Goal: Book appointment/travel/reservation

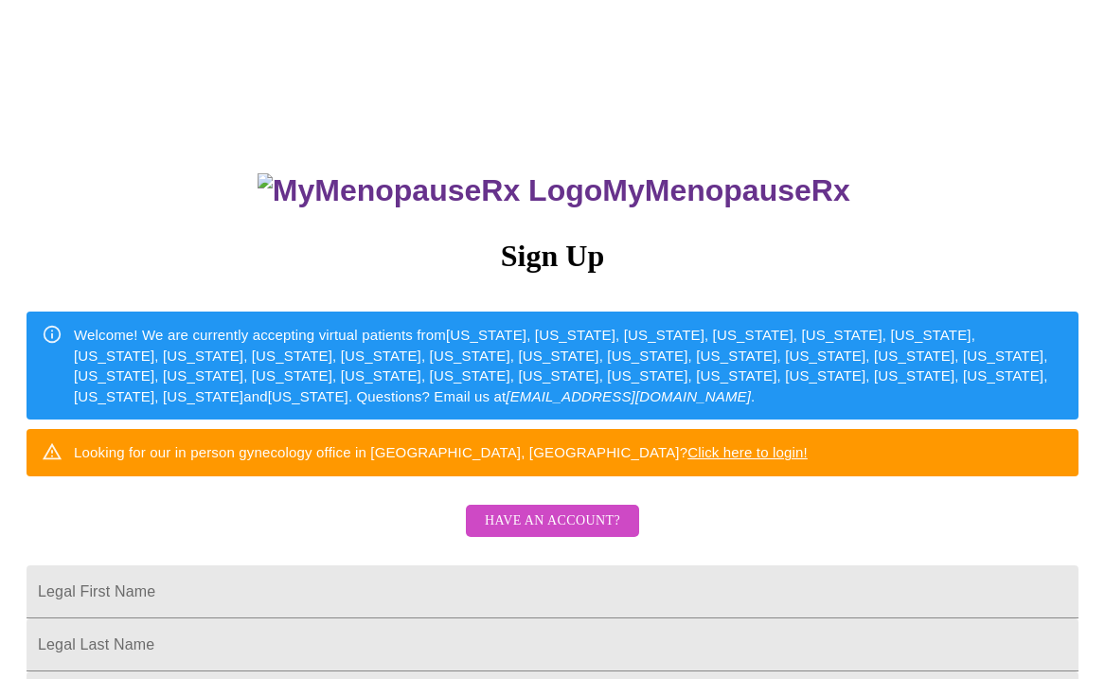
scroll to position [107, 0]
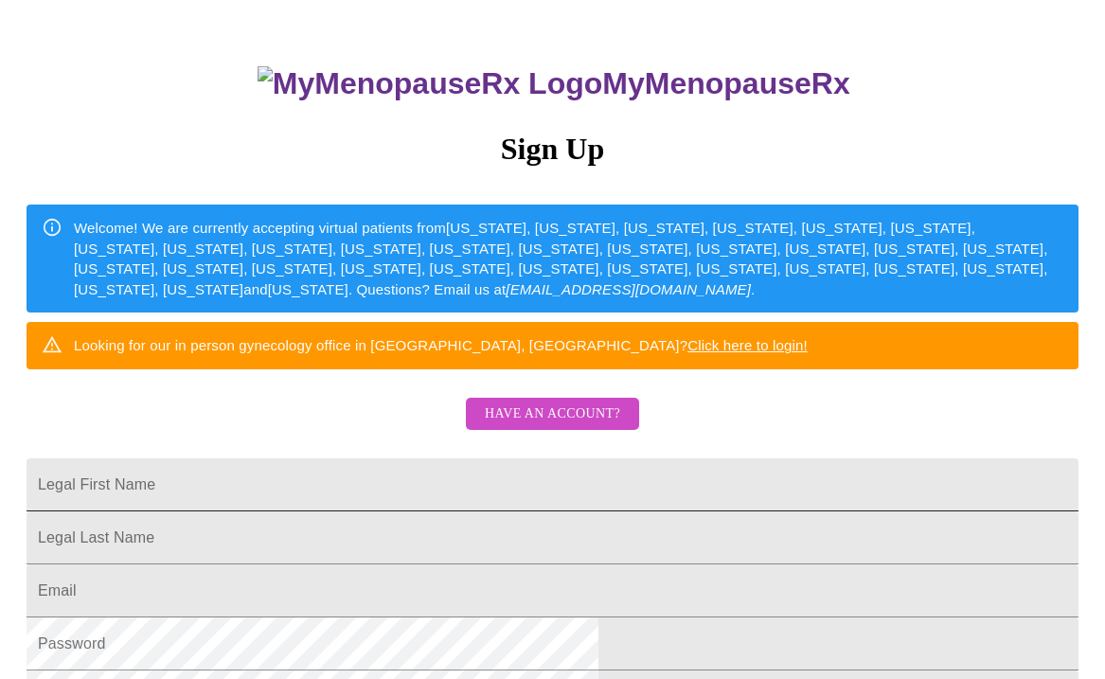
click at [676, 511] on input "Legal First Name" at bounding box center [553, 484] width 1052 height 53
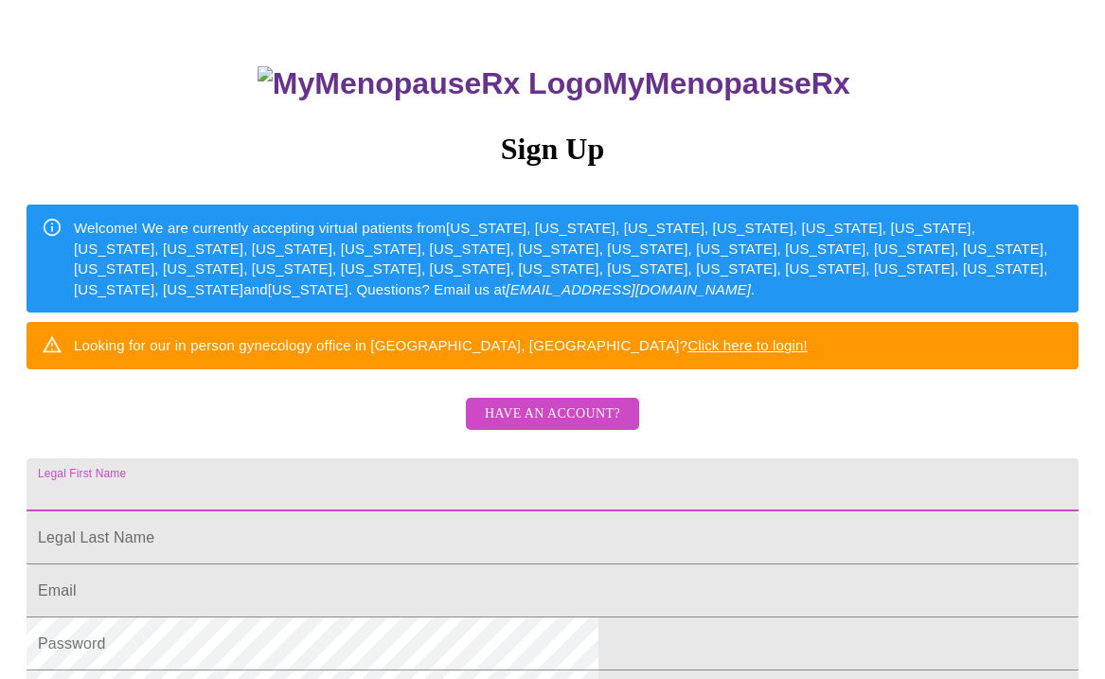
click at [647, 511] on input "Legal First Name" at bounding box center [553, 484] width 1052 height 53
type input "[PERSON_NAME]"
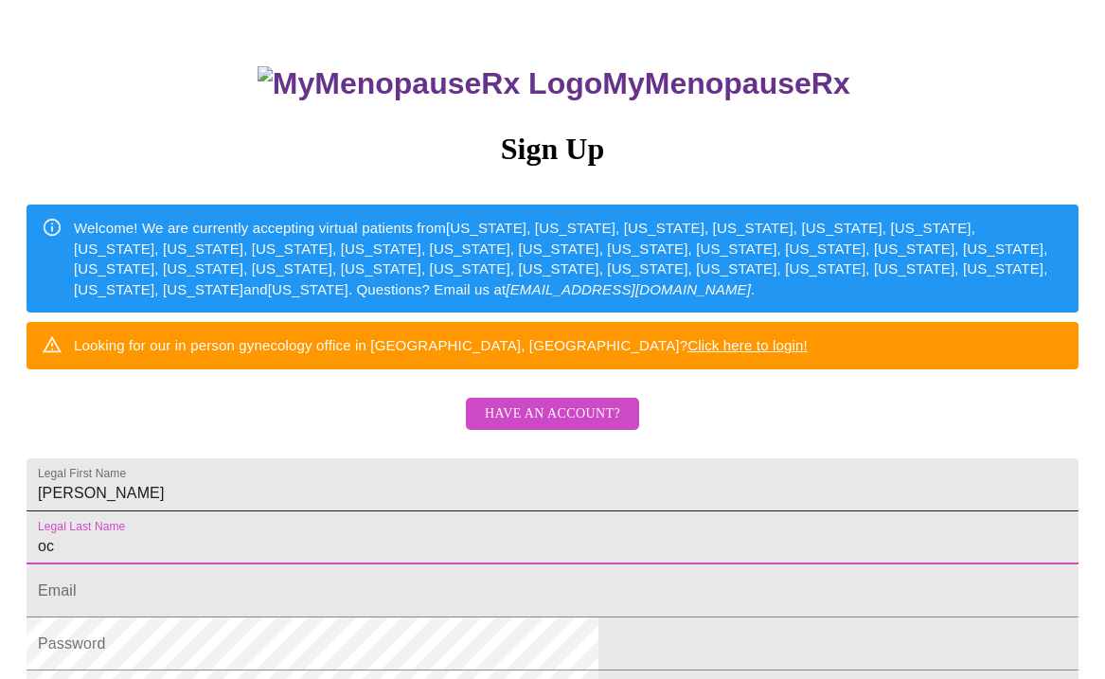
type input "o"
type input "[PERSON_NAME]"
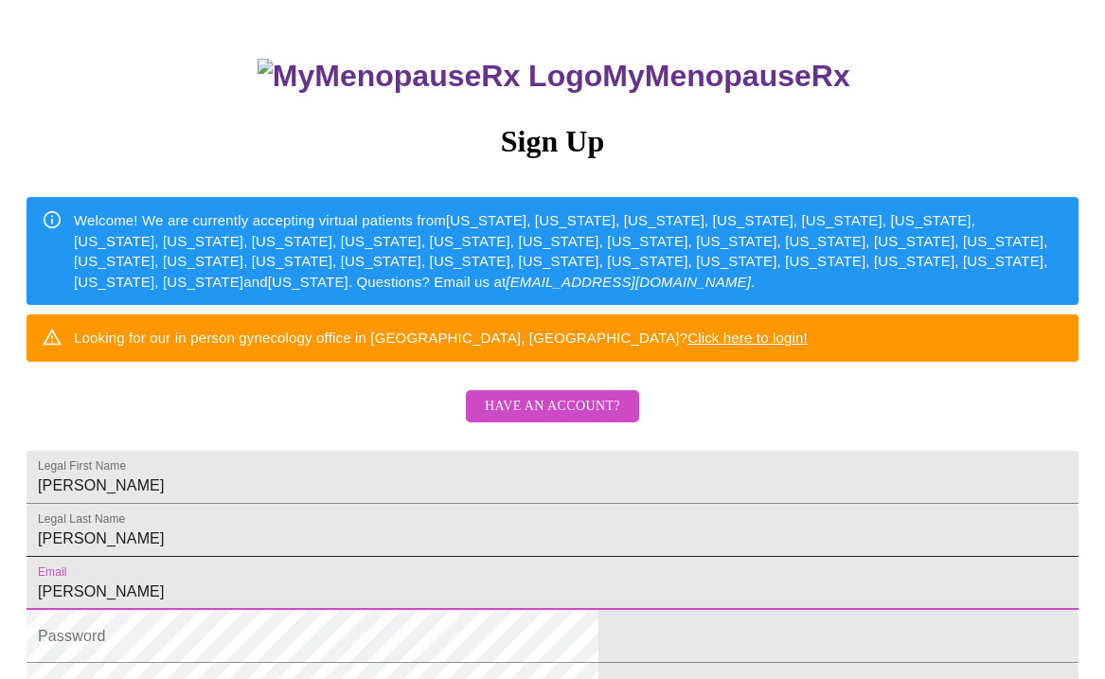
type input "[EMAIL_ADDRESS][DOMAIN_NAME]"
drag, startPoint x: 969, startPoint y: 384, endPoint x: 959, endPoint y: 380, distance: 11.4
click at [966, 386] on div "MyMenopauseRx Sign Up Welcome! We are currently accepting virtual patients from…" at bounding box center [553, 300] width 1090 height 814
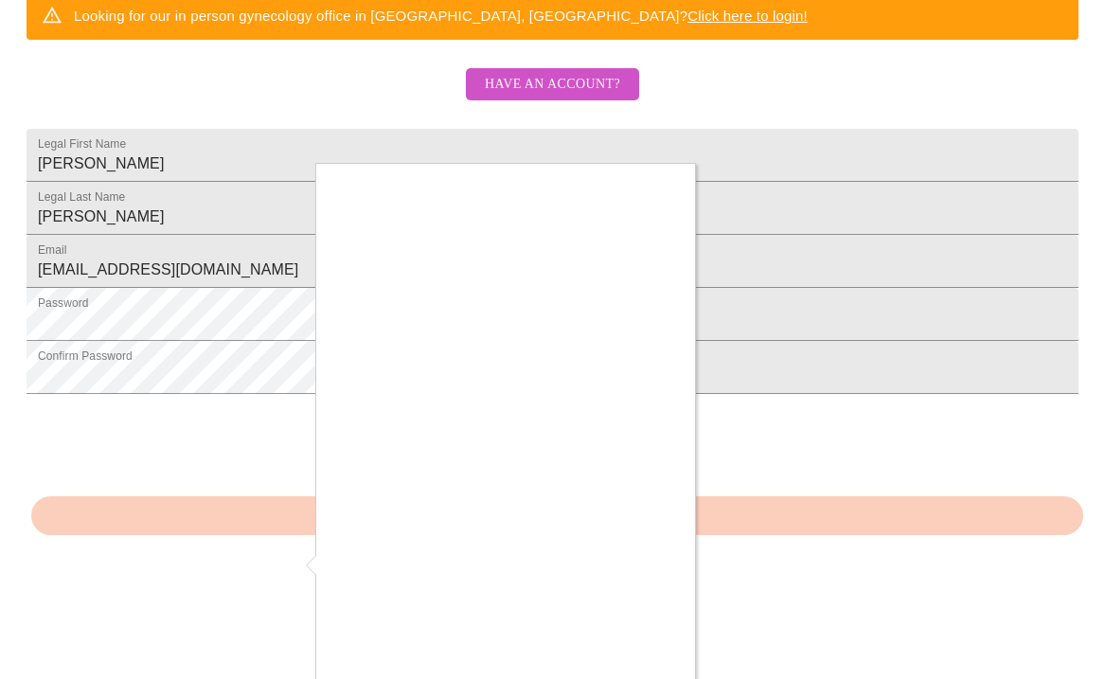
scroll to position [479, 0]
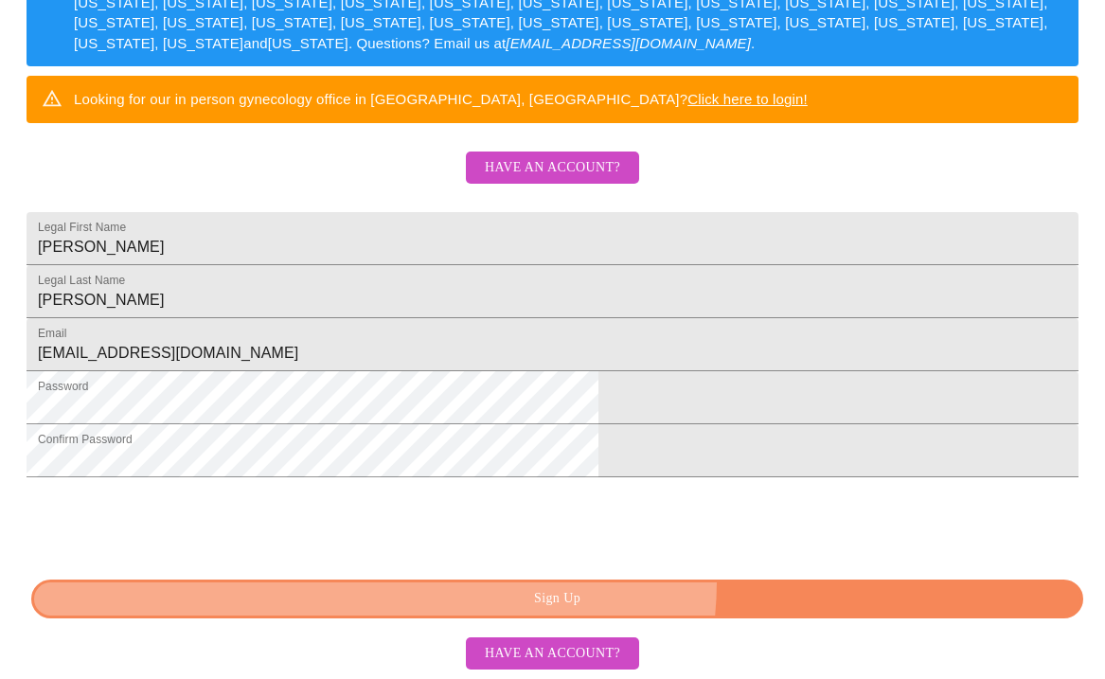
click at [614, 581] on button "Sign Up" at bounding box center [557, 598] width 1052 height 39
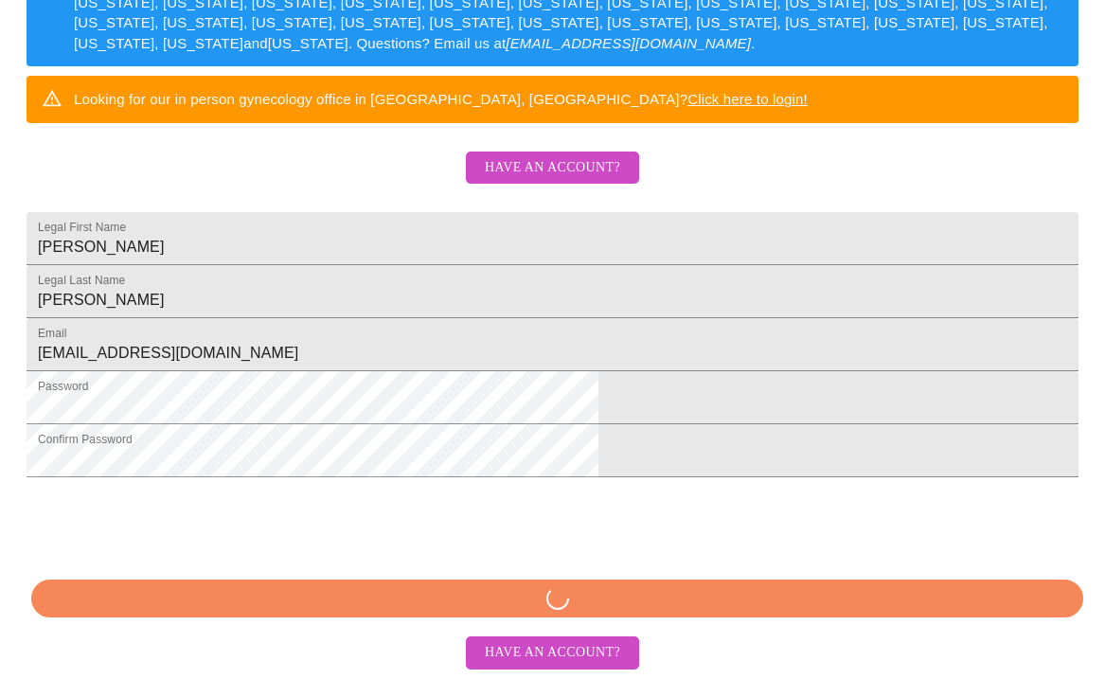
scroll to position [405, 0]
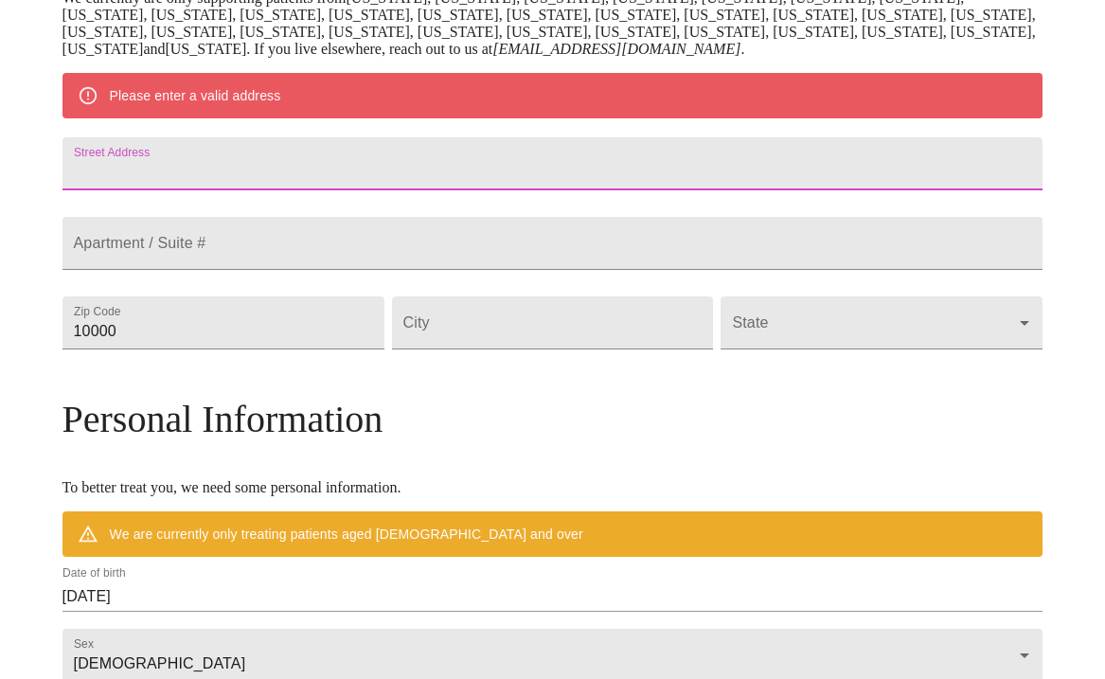
click at [303, 190] on input "Street Address" at bounding box center [552, 163] width 981 height 53
type input "[STREET_ADDRESS]"
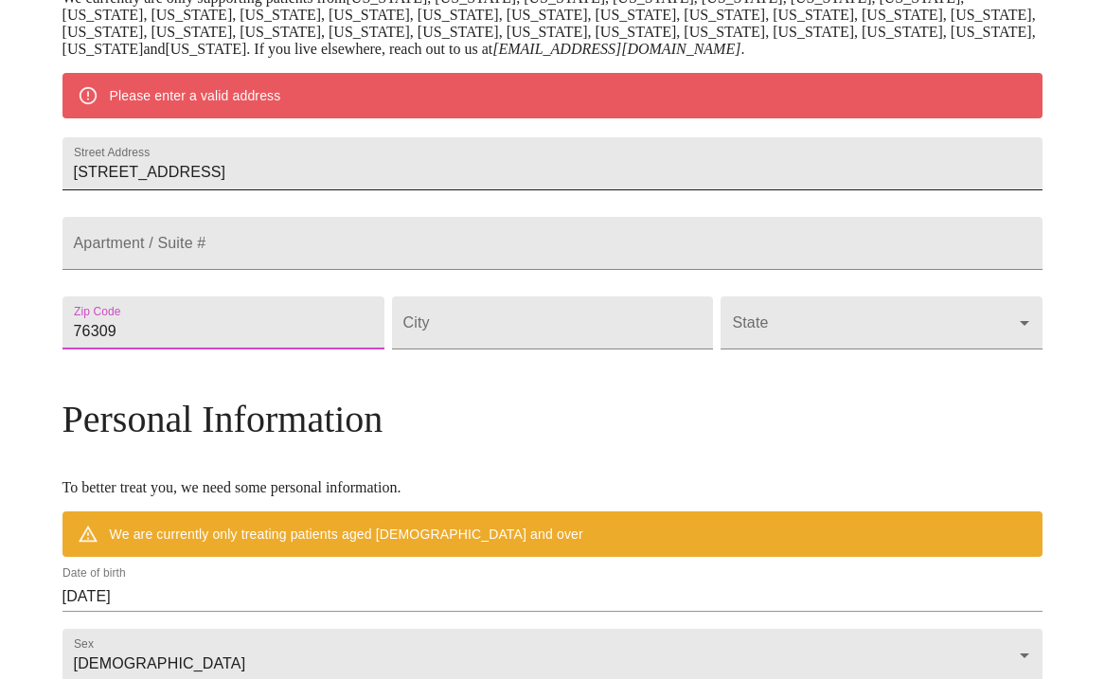
type input "76309"
type input "wichita falls"
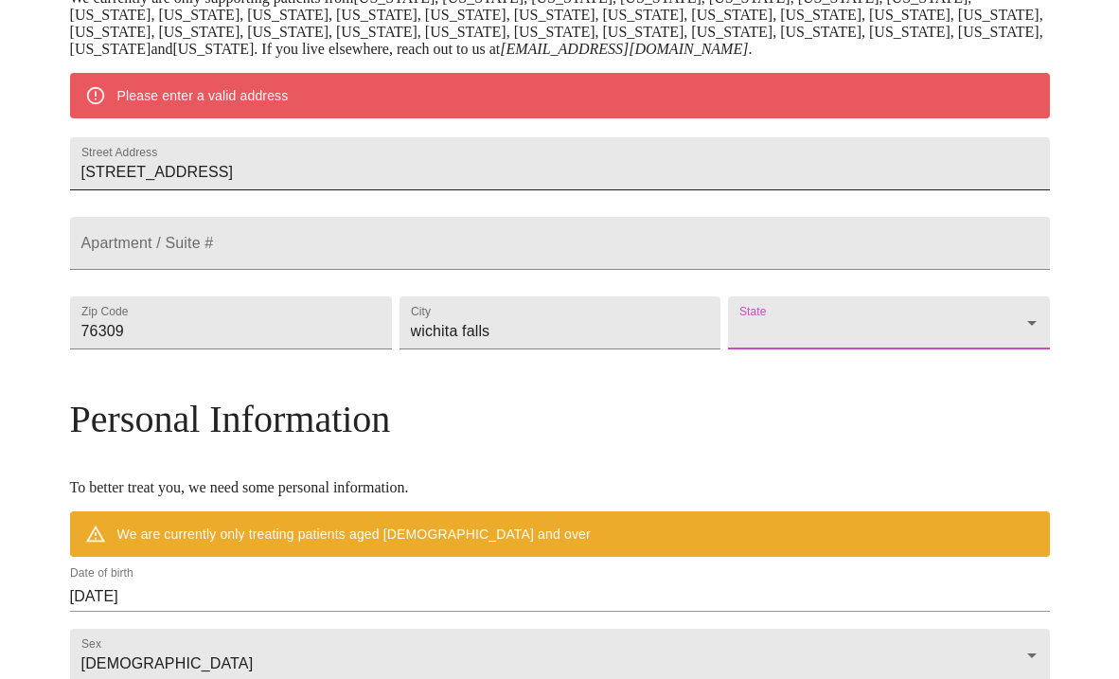
scroll to position [406, 0]
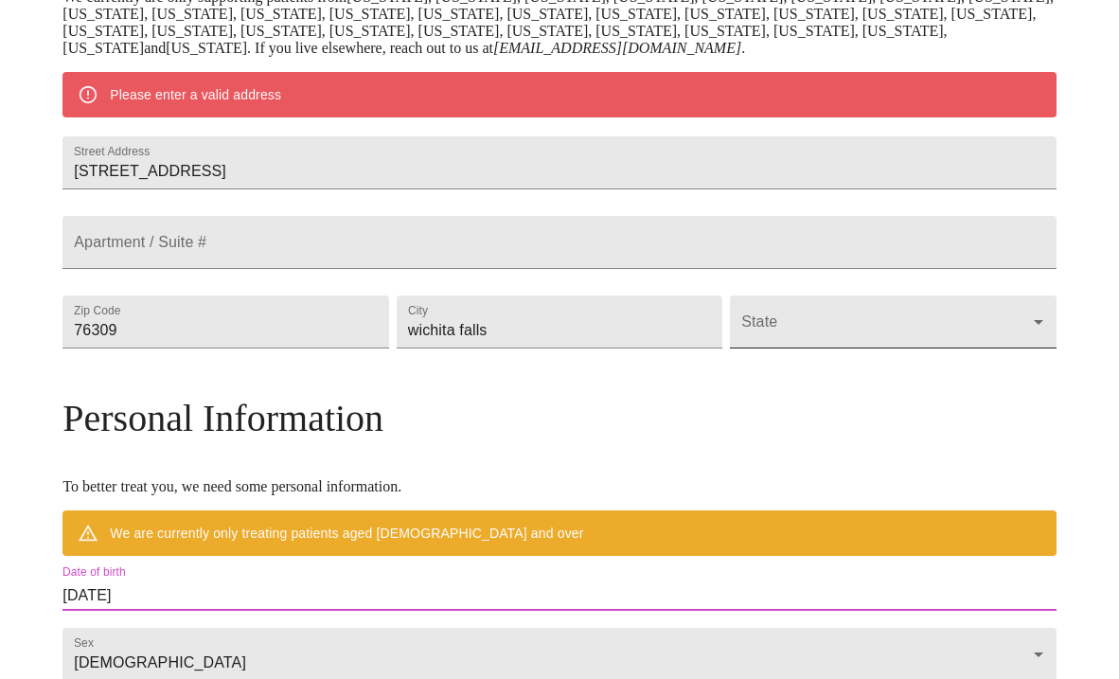
click at [719, 393] on body "MyMenopauseRx Welcome to MyMenopauseRx Since it's your first time here, you'll …" at bounding box center [560, 347] width 1104 height 1493
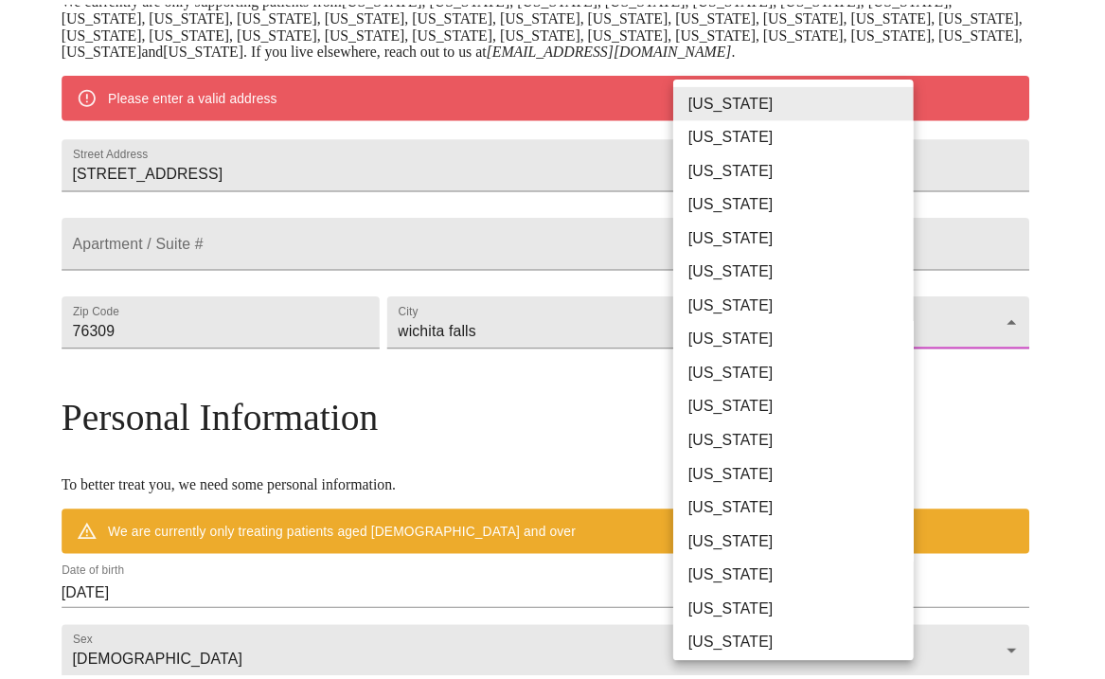
scroll to position [1128, 0]
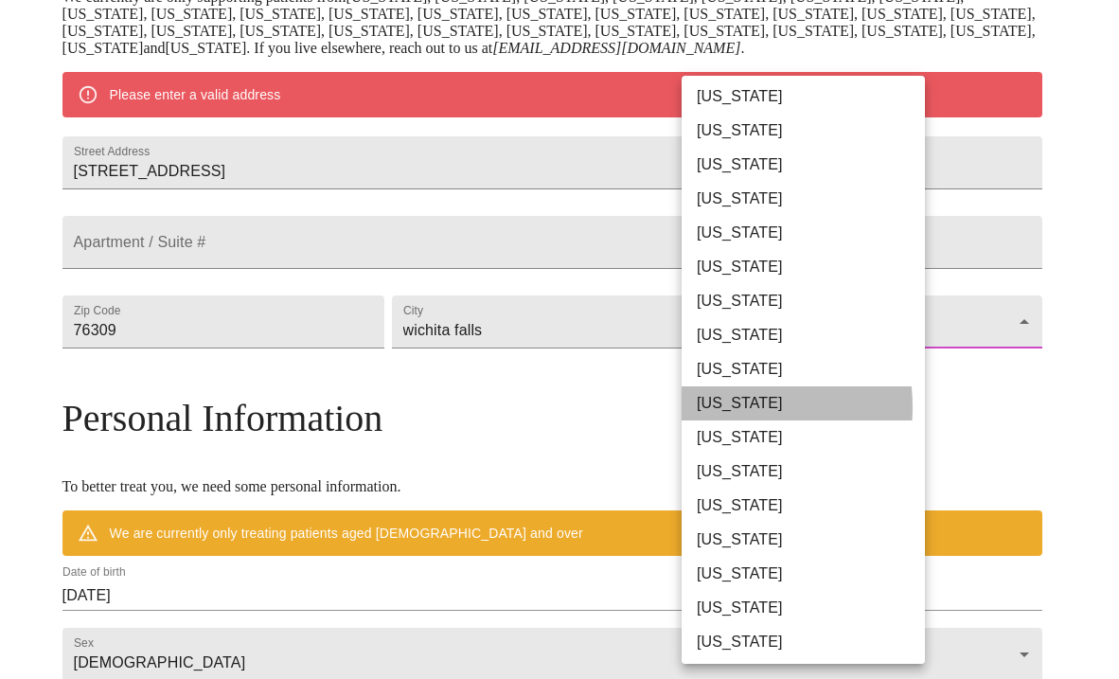
drag, startPoint x: 712, startPoint y: 407, endPoint x: 842, endPoint y: 461, distance: 140.5
click at [711, 408] on li "[US_STATE]" at bounding box center [811, 403] width 258 height 34
type input "[US_STATE]"
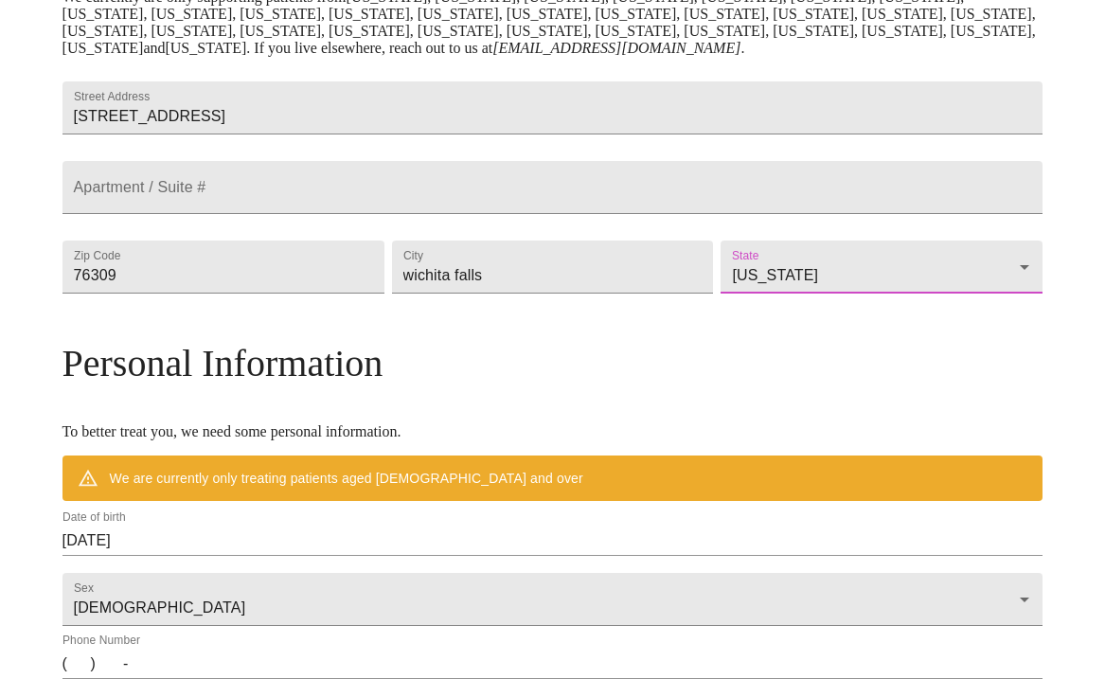
click at [966, 534] on div "MyMenopauseRx Welcome to MyMenopauseRx Since it's your first time here, you'll …" at bounding box center [552, 320] width 981 height 1438
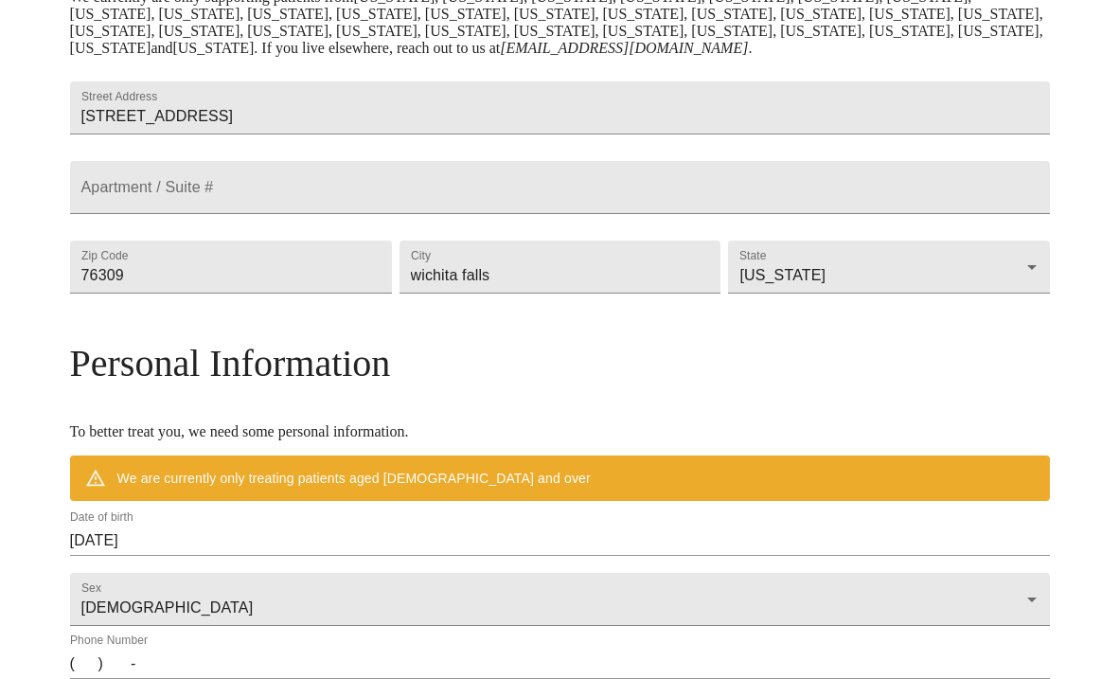
scroll to position [835, 0]
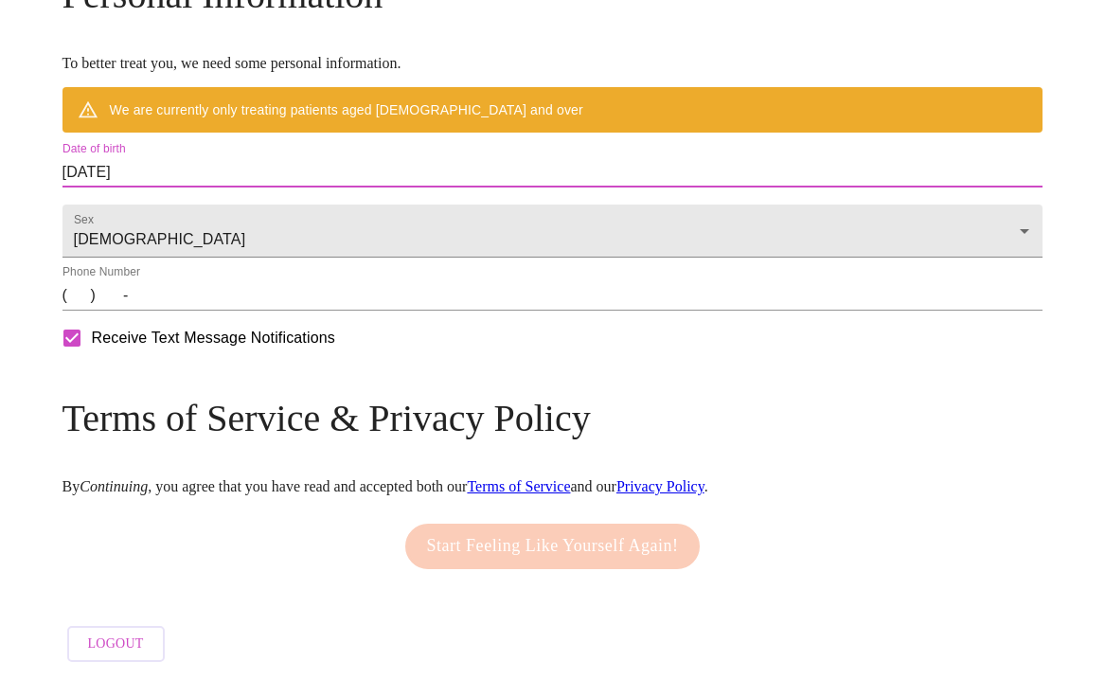
drag, startPoint x: 268, startPoint y: 178, endPoint x: -117, endPoint y: 134, distance: 387.8
click at [364, 175] on input "[DATE]" at bounding box center [552, 172] width 981 height 30
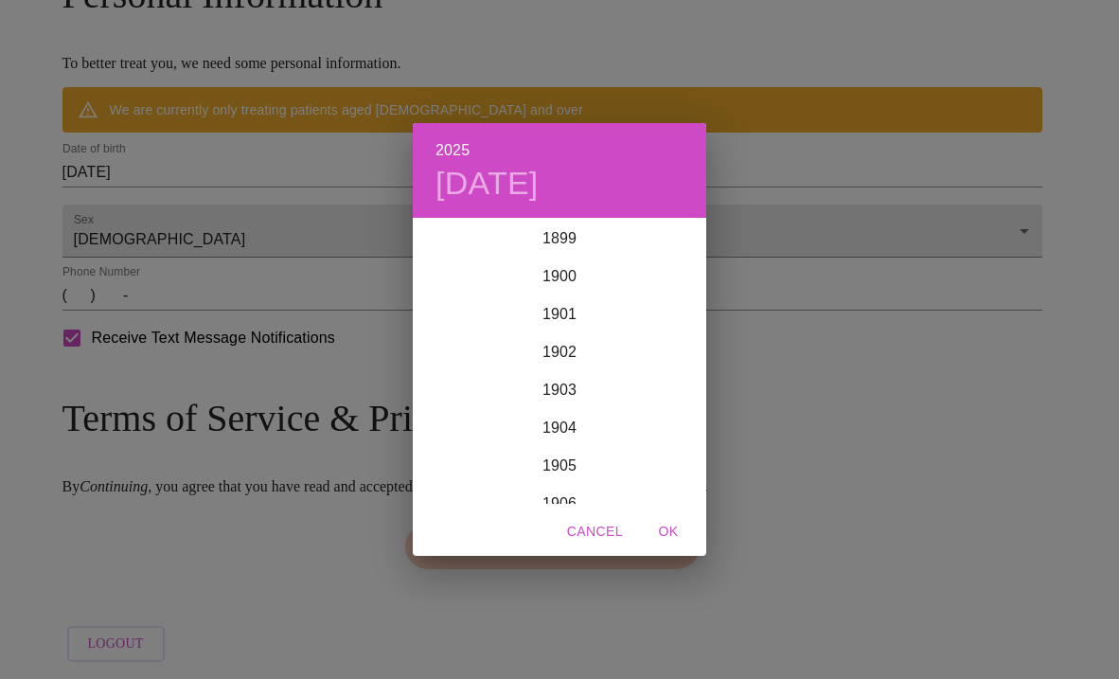
scroll to position [4658, 0]
click at [601, 528] on span "Cancel" at bounding box center [595, 532] width 56 height 24
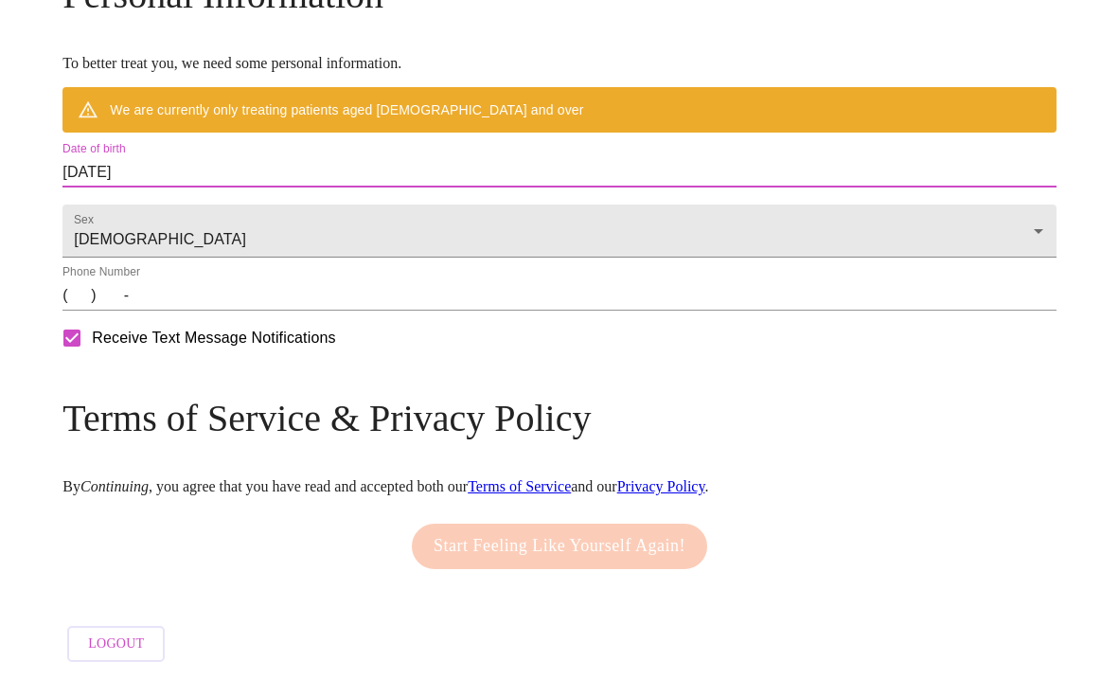
scroll to position [834, 0]
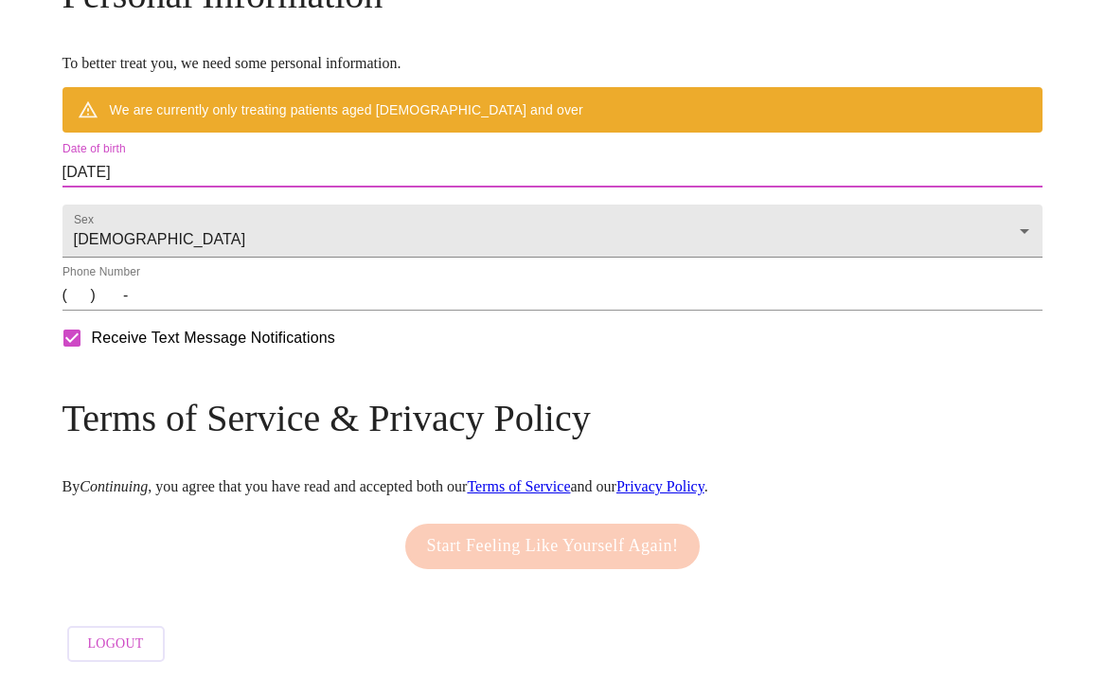
click at [182, 173] on input "[DATE]" at bounding box center [552, 172] width 981 height 30
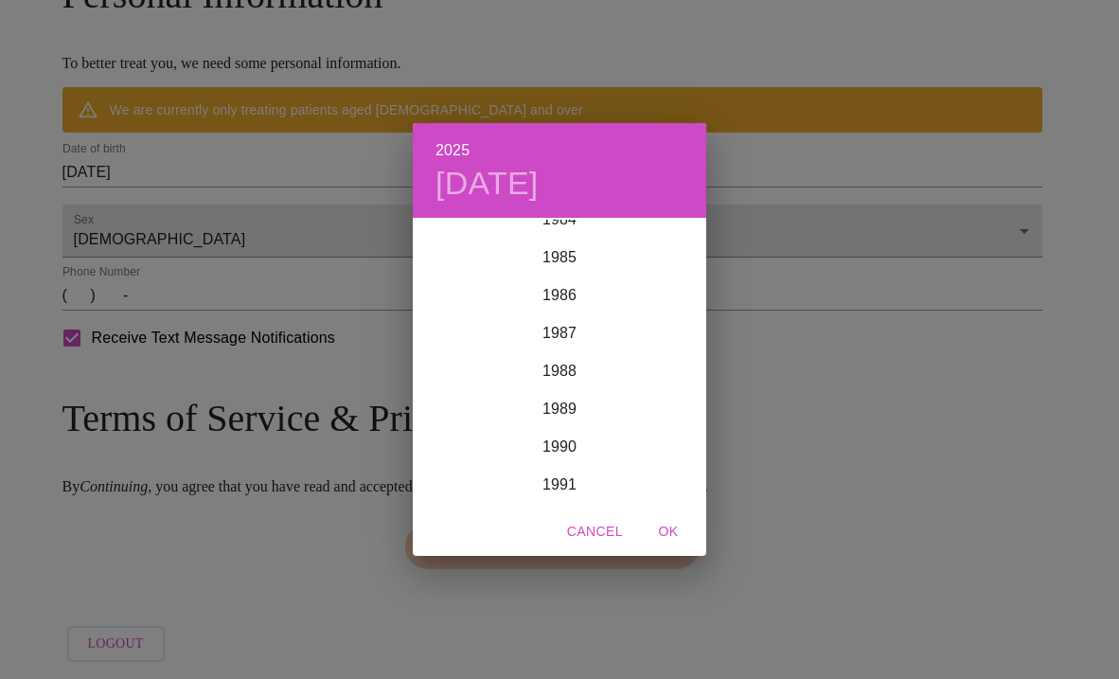
scroll to position [2859, 0]
click at [557, 255] on div "1975" at bounding box center [559, 258] width 293 height 38
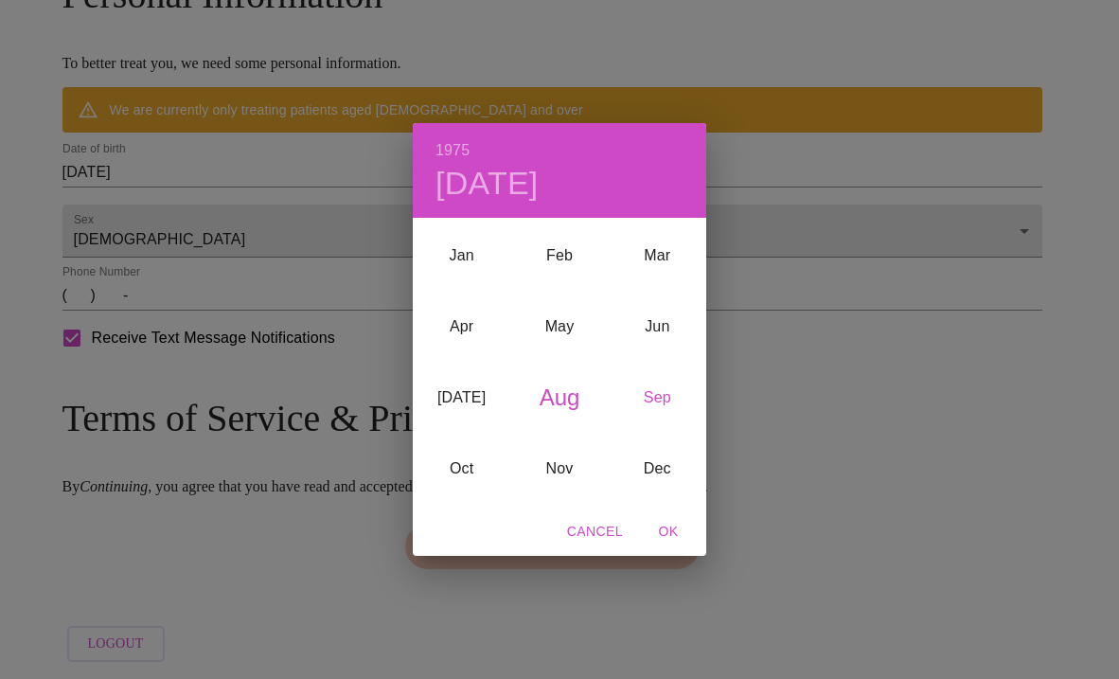
click at [665, 398] on div "Sep" at bounding box center [658, 397] width 98 height 71
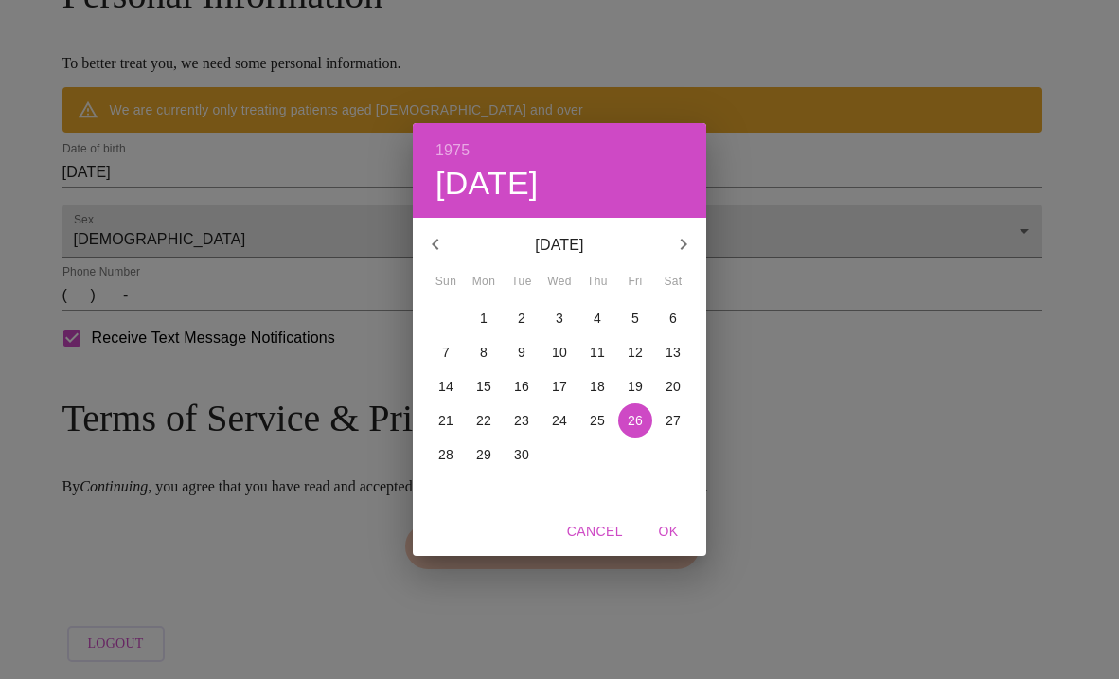
click at [450, 457] on p "28" at bounding box center [445, 454] width 15 height 19
click at [668, 532] on span "OK" at bounding box center [668, 532] width 45 height 24
type input "[DATE]"
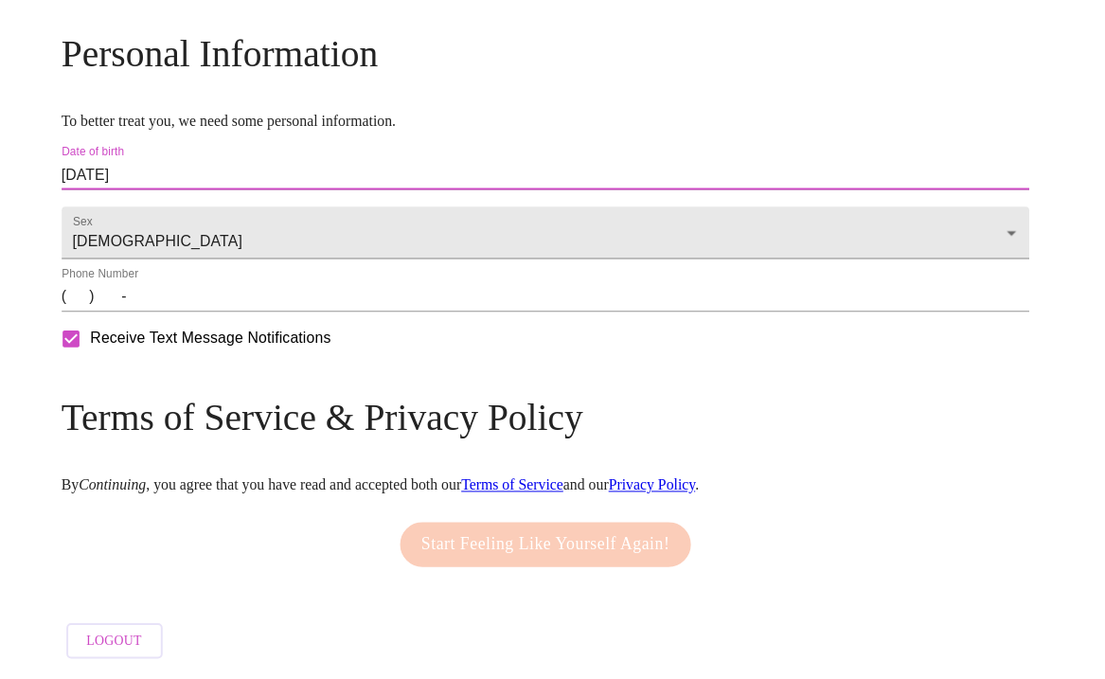
scroll to position [779, 0]
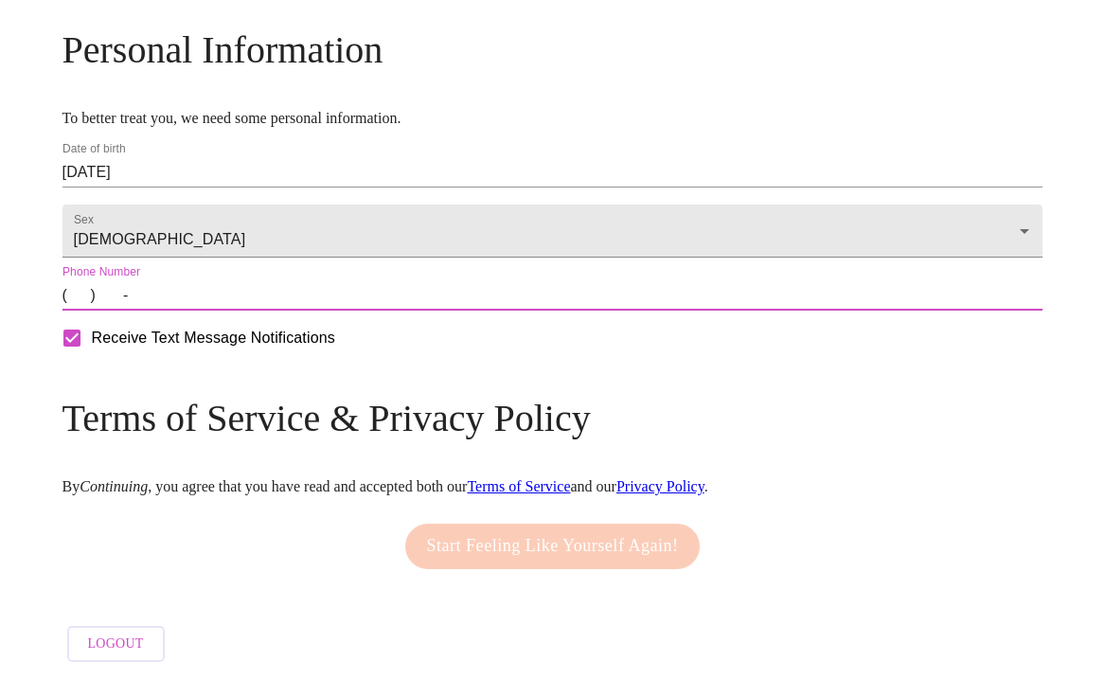
drag, startPoint x: 191, startPoint y: 313, endPoint x: 206, endPoint y: 311, distance: 15.4
click at [191, 311] on input "(   )    -" at bounding box center [552, 295] width 981 height 30
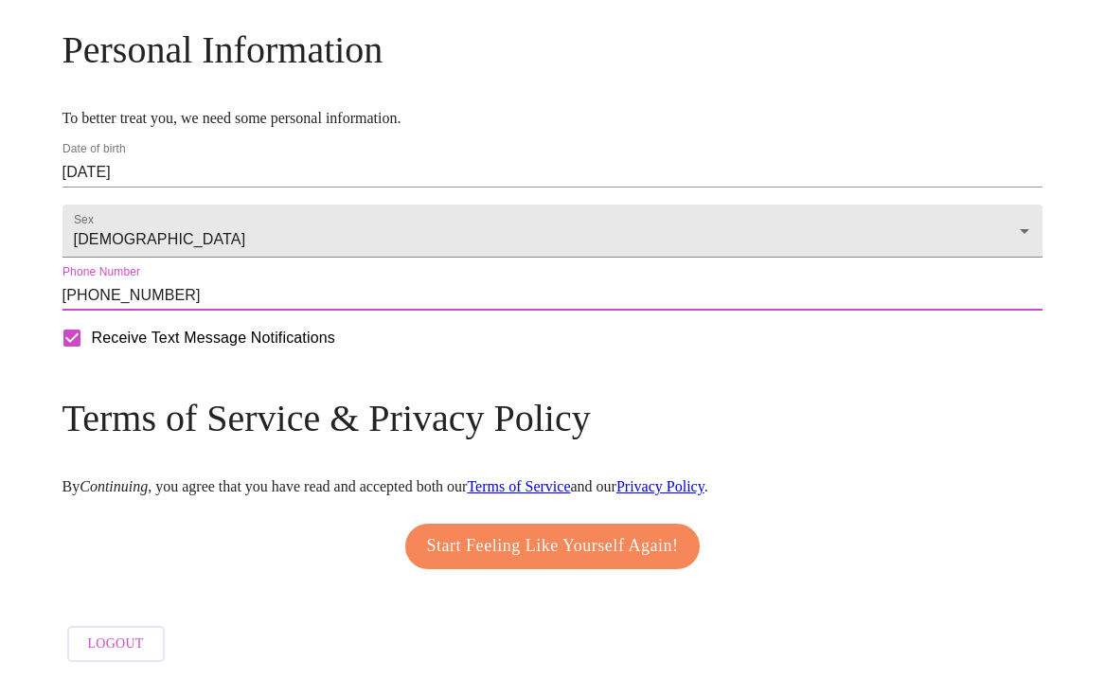
type input "[PHONE_NUMBER]"
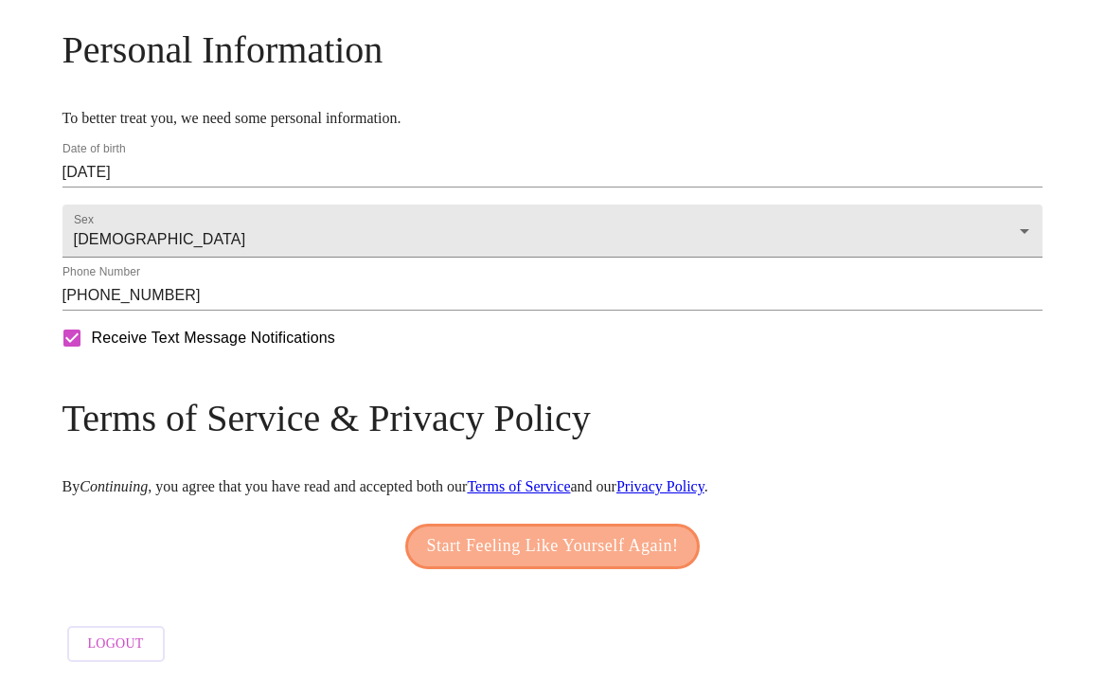
click at [561, 560] on span "Start Feeling Like Yourself Again!" at bounding box center [553, 546] width 252 height 30
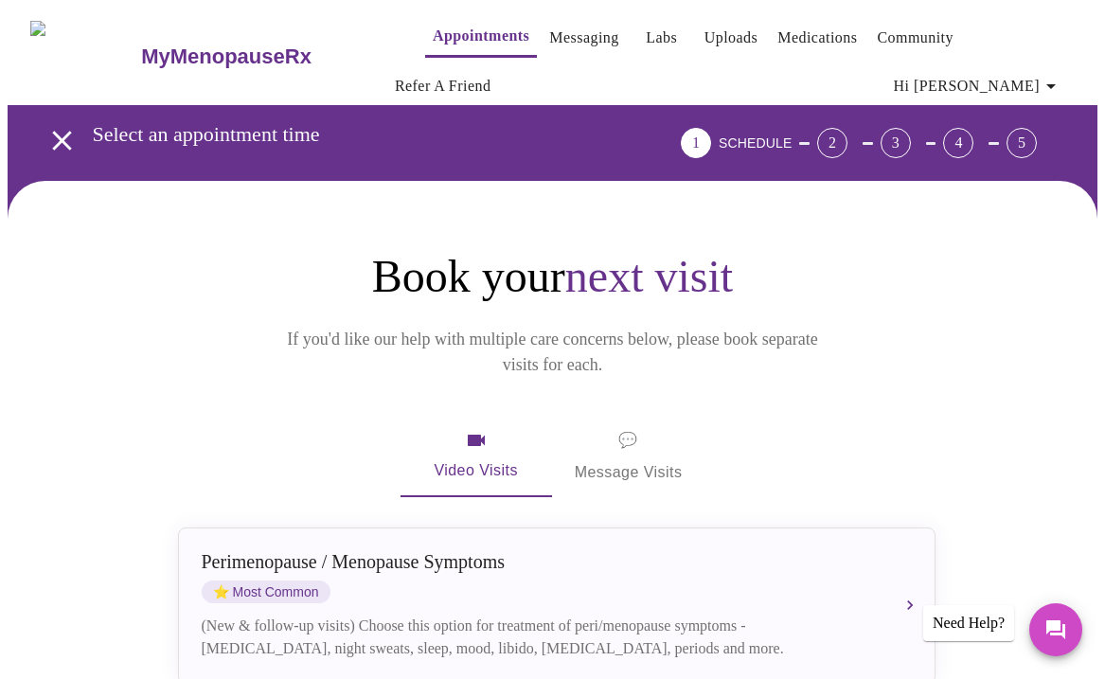
scroll to position [107, 0]
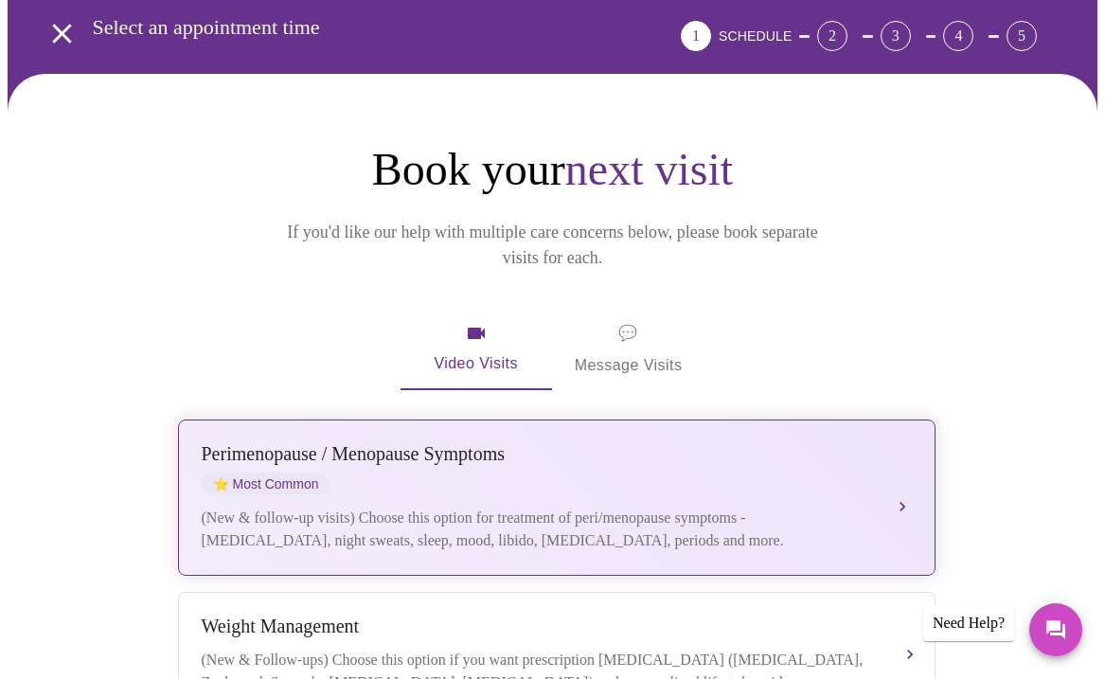
click at [868, 506] on div "(New & follow-up visits) Choose this option for treatment of peri/menopause sym…" at bounding box center [538, 528] width 672 height 45
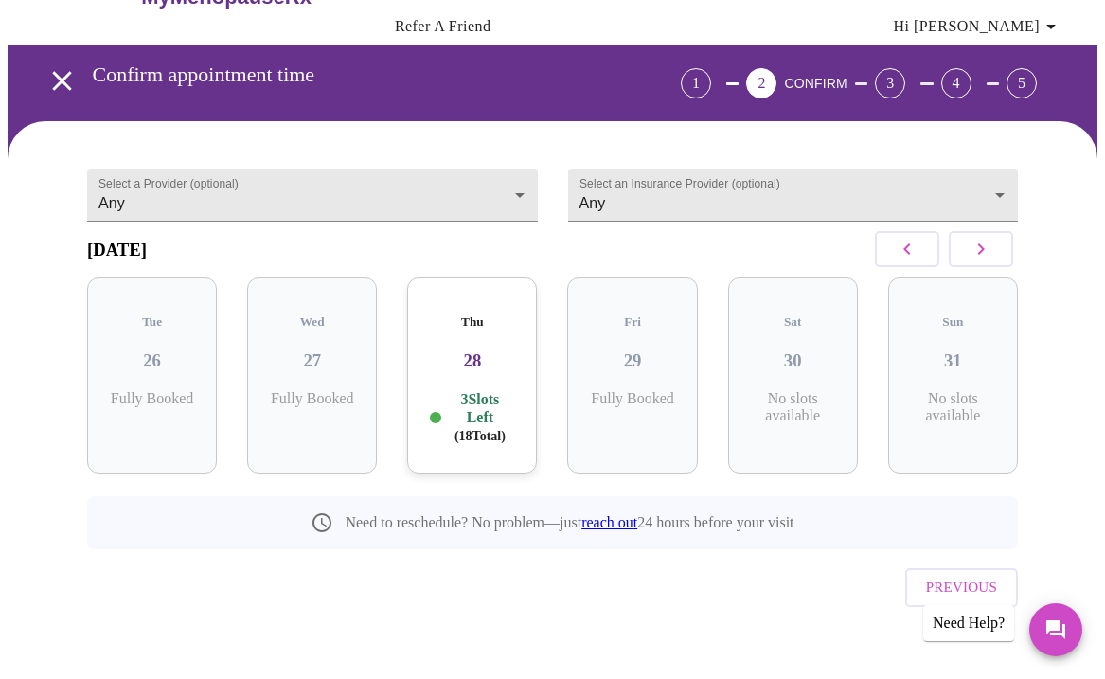
click at [992, 250] on icon "button" at bounding box center [980, 249] width 23 height 23
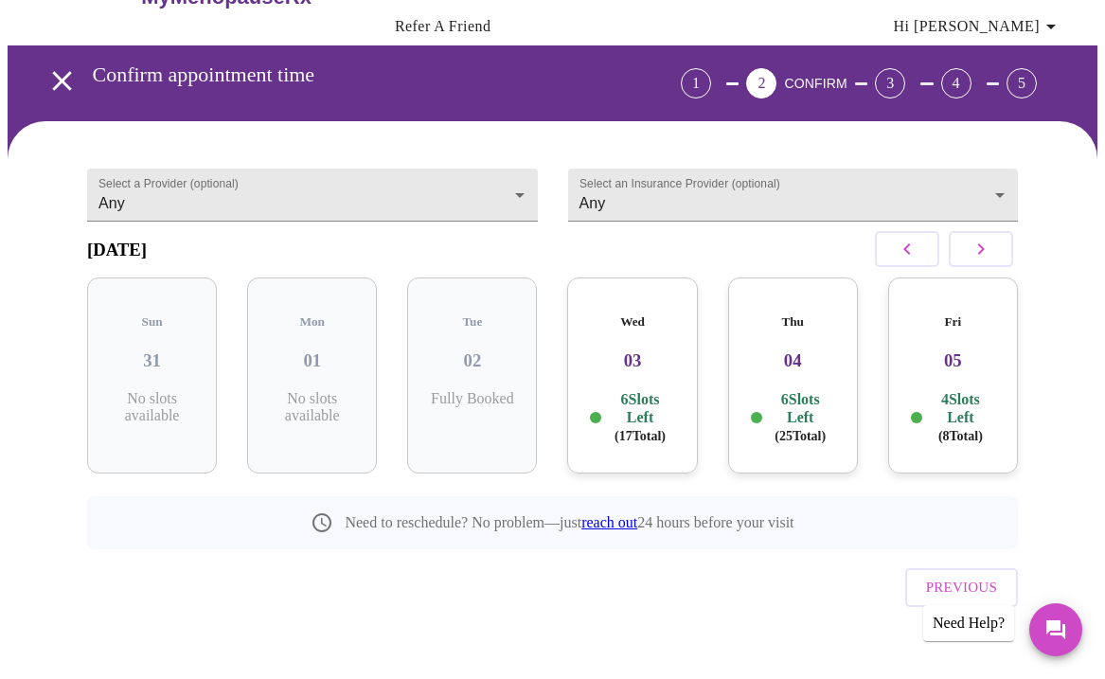
click at [666, 390] on p "6 Slots Left ( 17 Total)" at bounding box center [639, 417] width 69 height 55
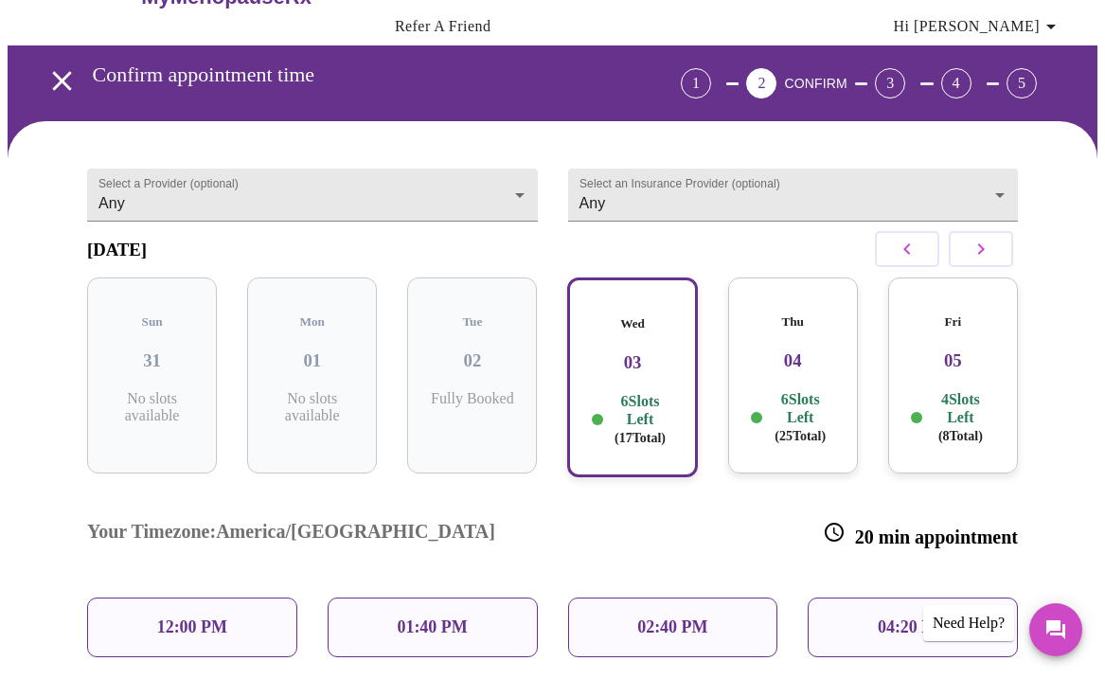
click at [948, 617] on p "04:20 PM" at bounding box center [913, 627] width 70 height 20
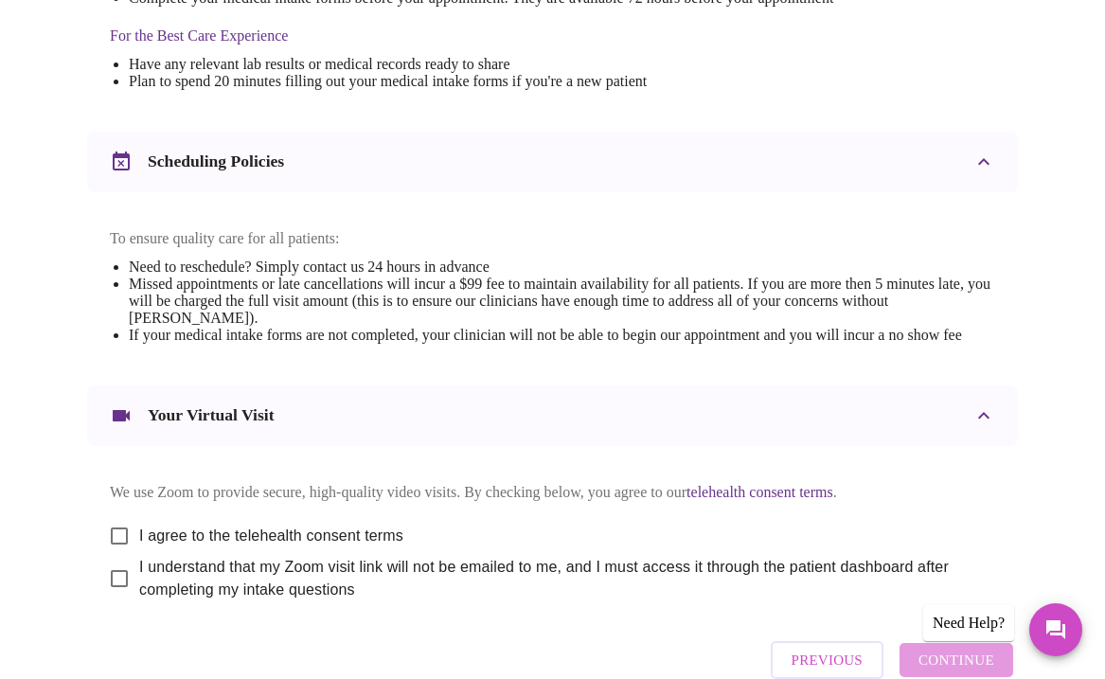
scroll to position [751, 0]
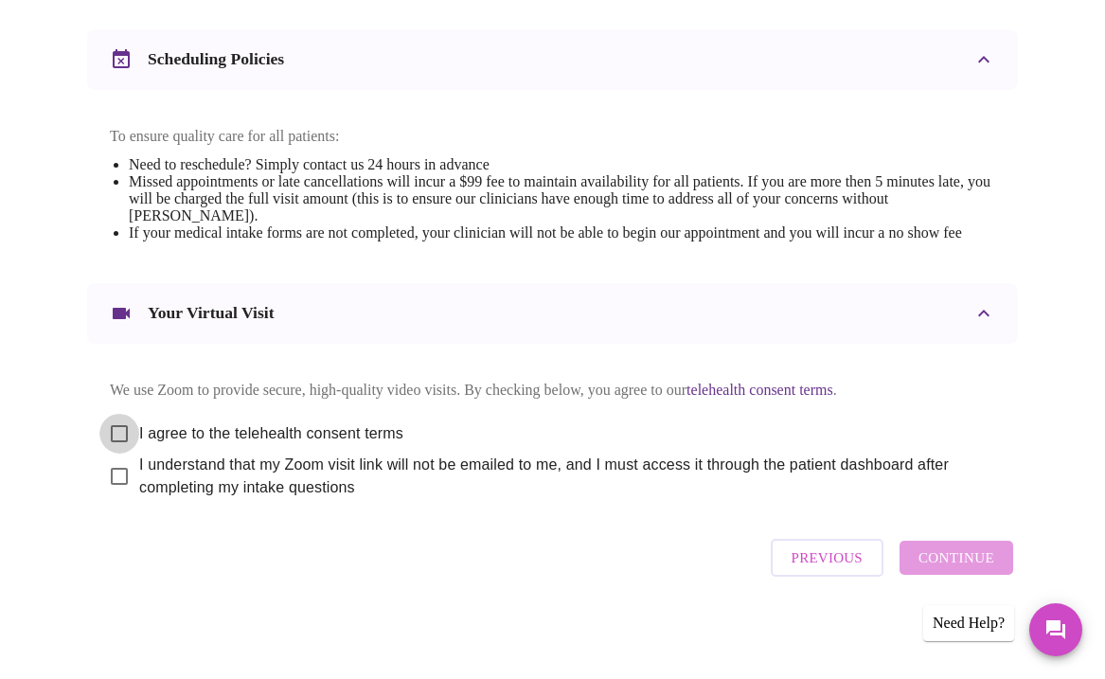
click at [108, 453] on input "I agree to the telehealth consent terms" at bounding box center [119, 434] width 40 height 40
checkbox input "true"
click at [116, 496] on input "I understand that my Zoom visit link will not be emailed to me, and I must acce…" at bounding box center [119, 476] width 40 height 40
checkbox input "true"
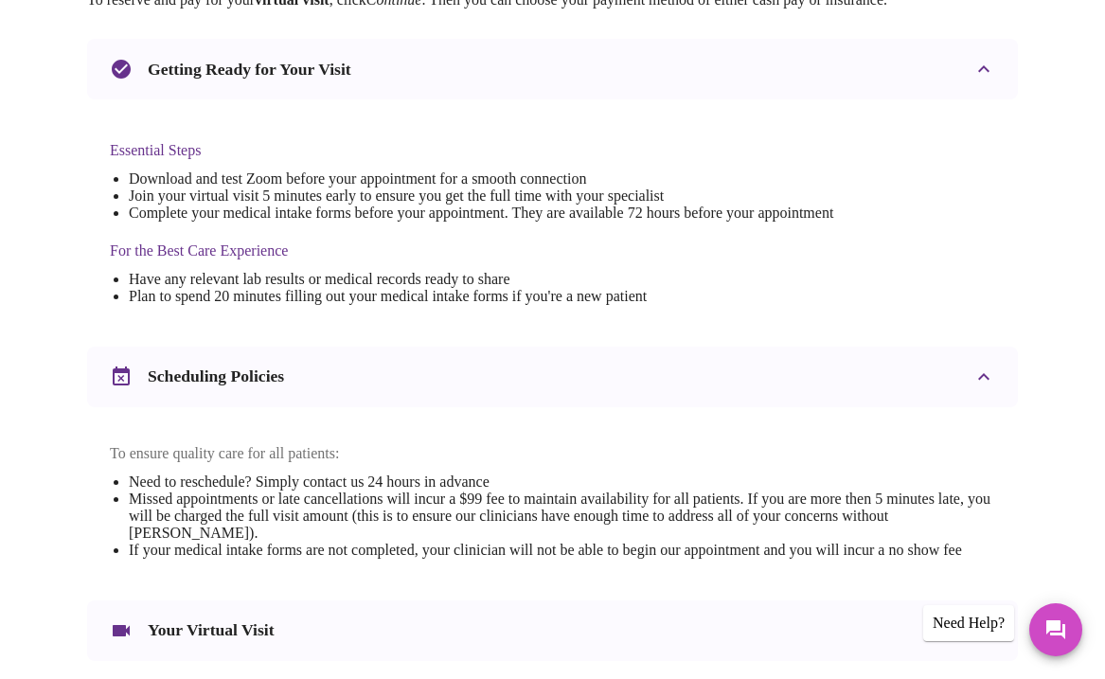
scroll to position [794, 0]
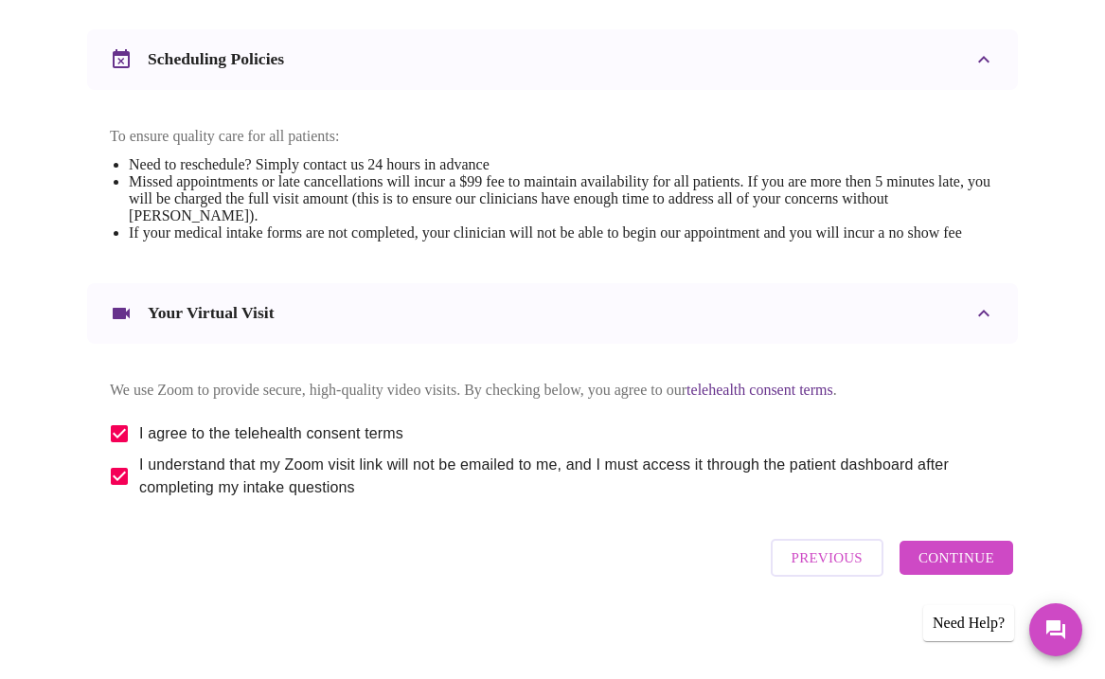
click at [956, 557] on span "Continue" at bounding box center [956, 557] width 76 height 25
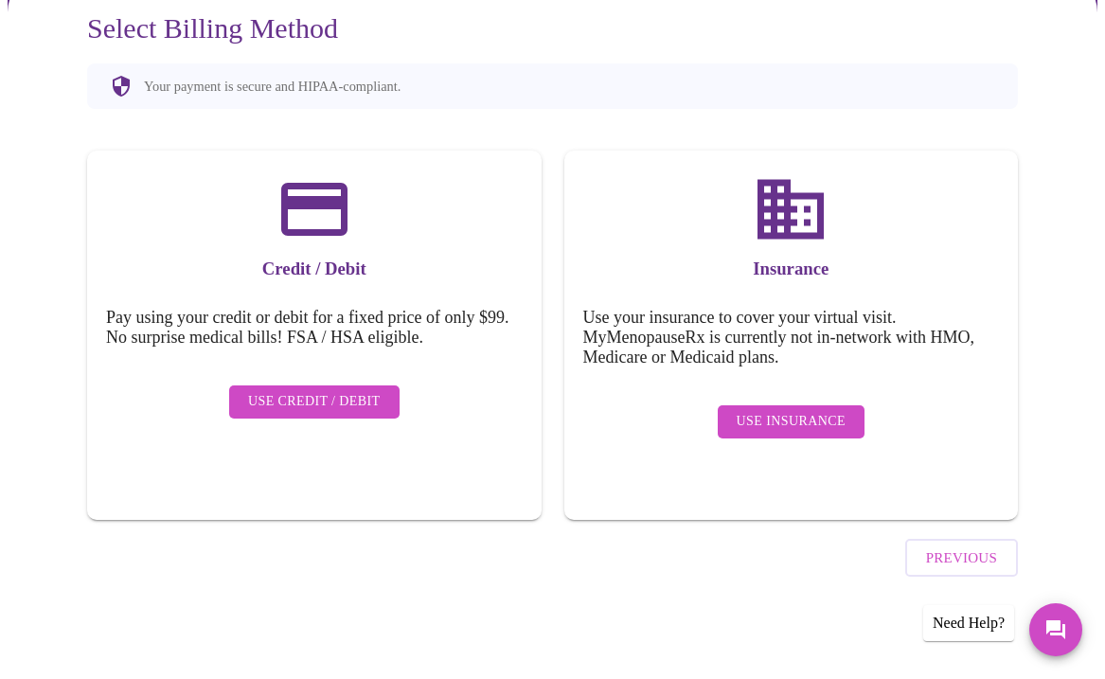
scroll to position [153, 0]
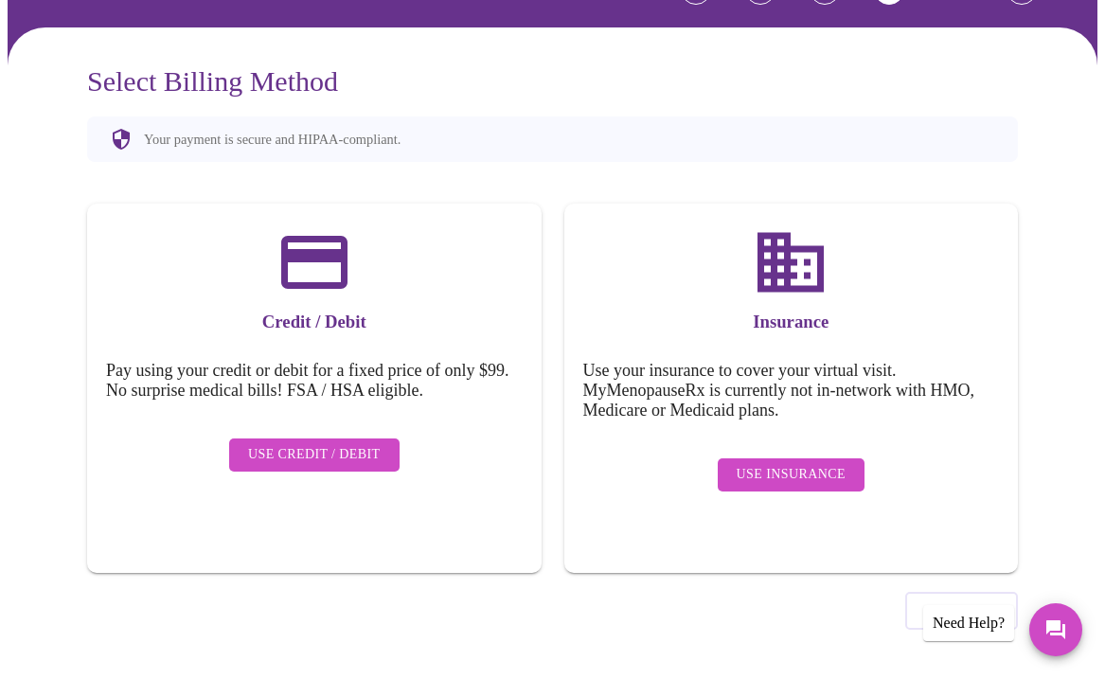
click at [759, 463] on span "Use Insurance" at bounding box center [791, 475] width 109 height 24
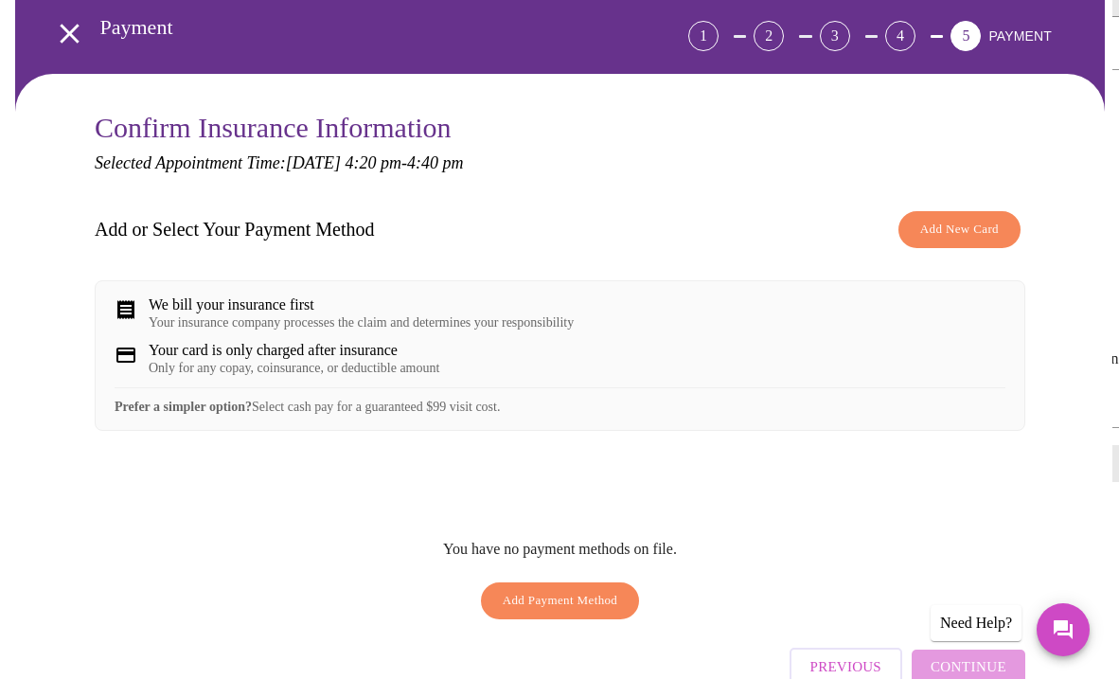
scroll to position [215, 0]
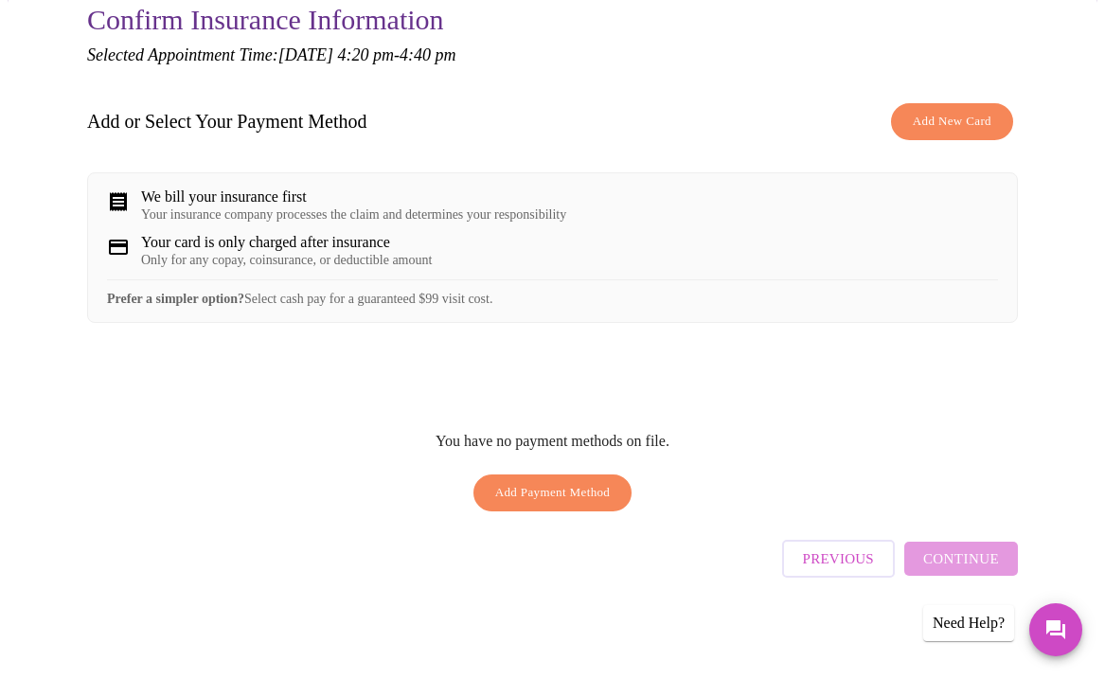
click at [950, 130] on span "Add New Card" at bounding box center [952, 122] width 79 height 22
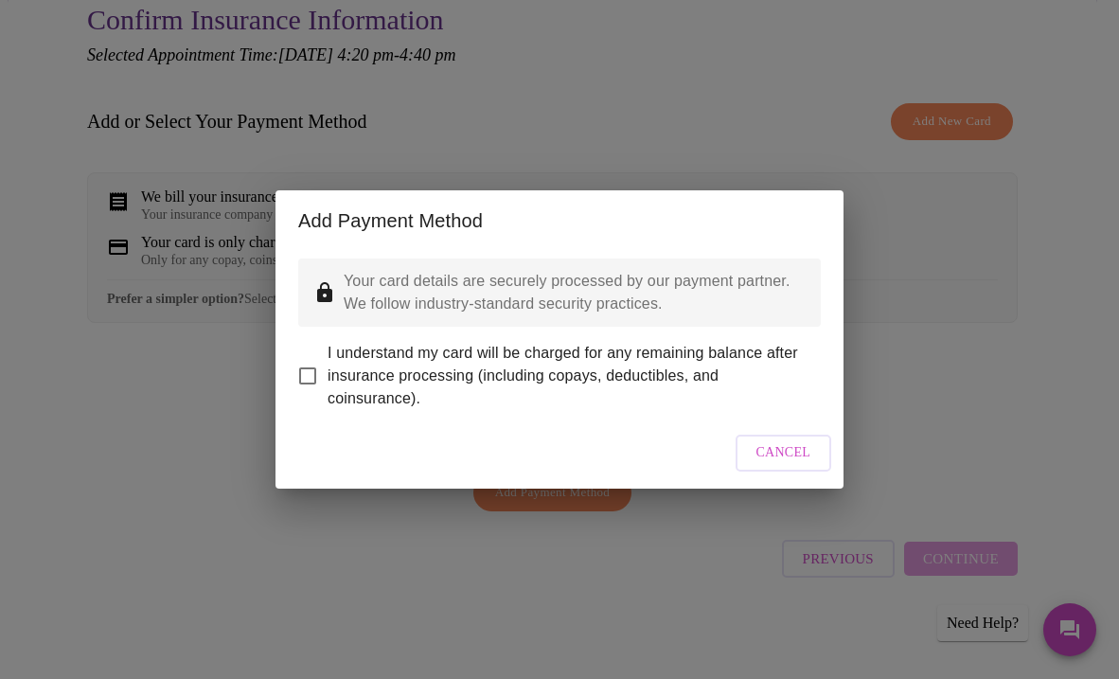
click at [307, 365] on input "I understand my card will be charged for any remaining balance after insurance …" at bounding box center [308, 376] width 40 height 40
checkbox input "true"
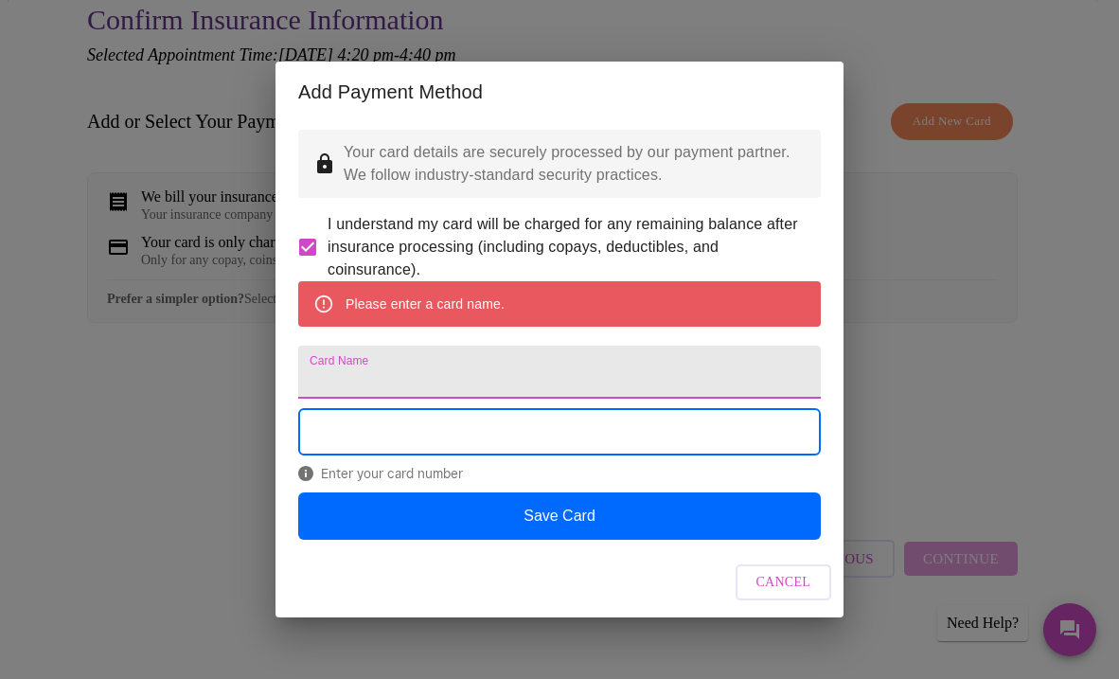
click at [394, 370] on input "Card Name" at bounding box center [559, 372] width 523 height 53
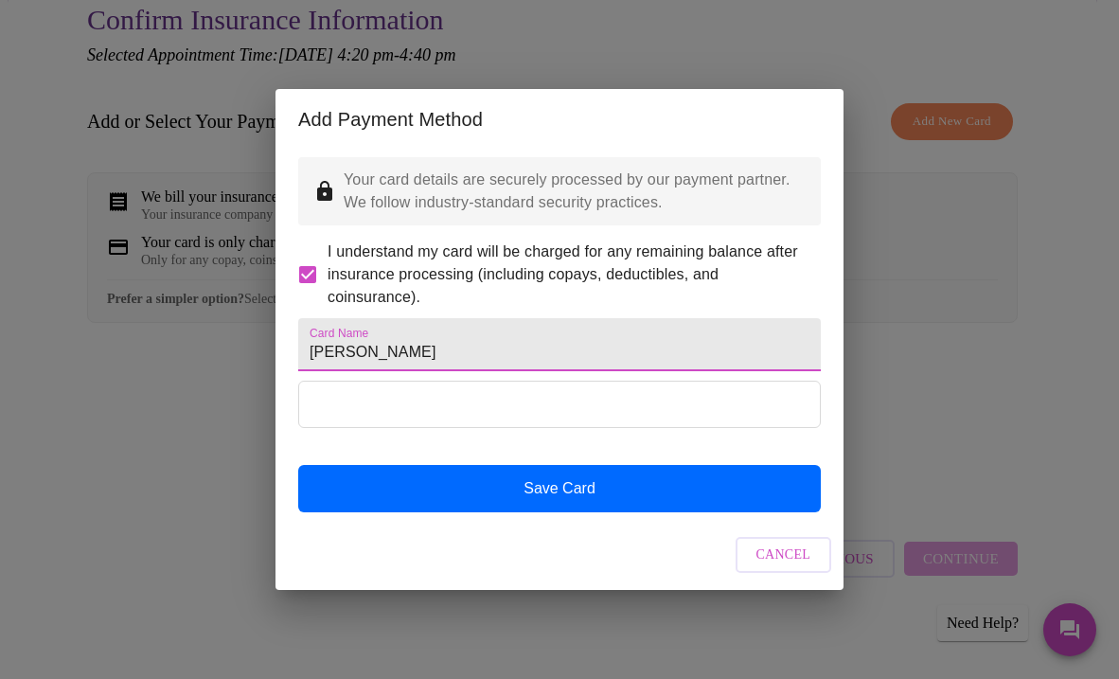
type input "[PERSON_NAME]"
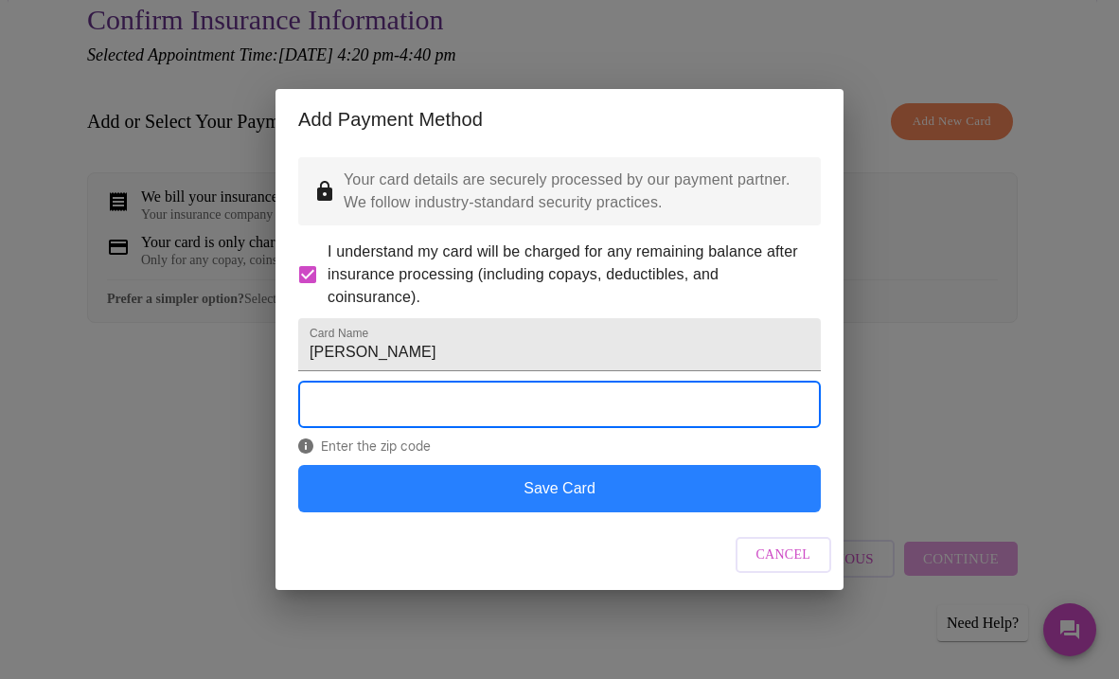
click at [542, 512] on button "Save Card" at bounding box center [559, 488] width 523 height 47
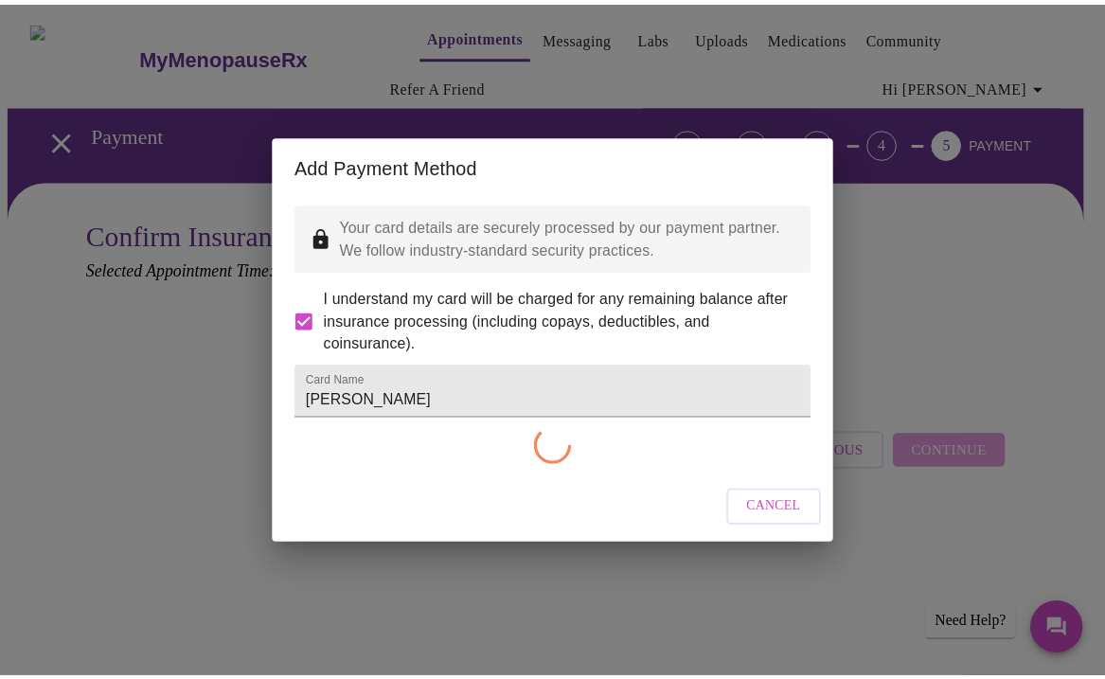
scroll to position [0, 0]
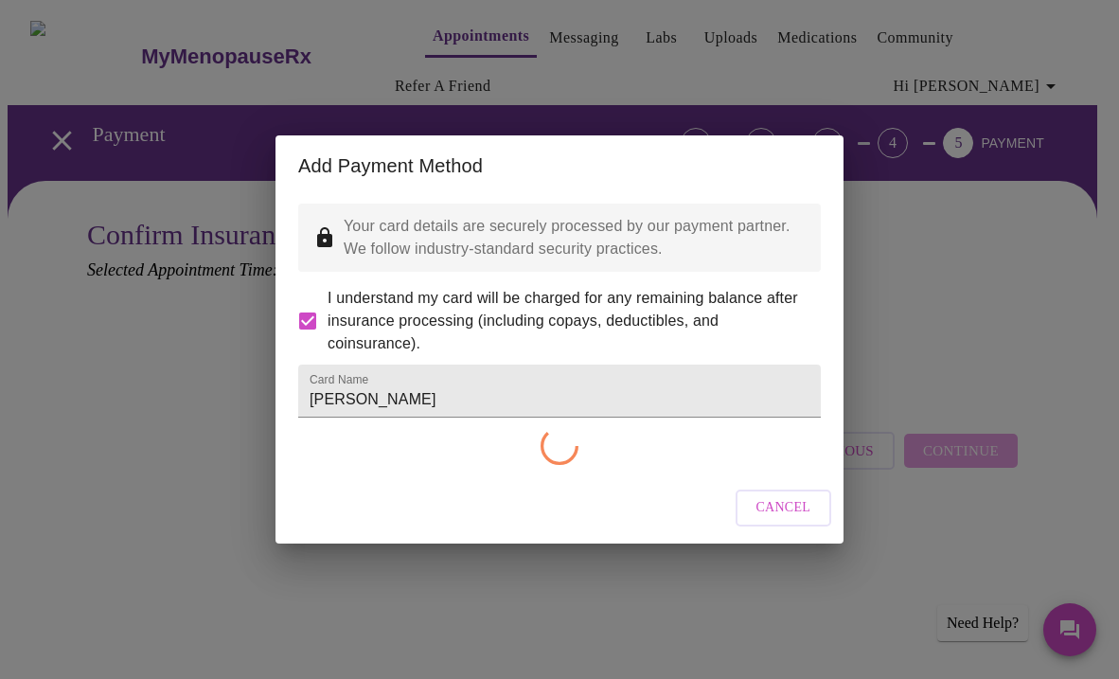
checkbox input "false"
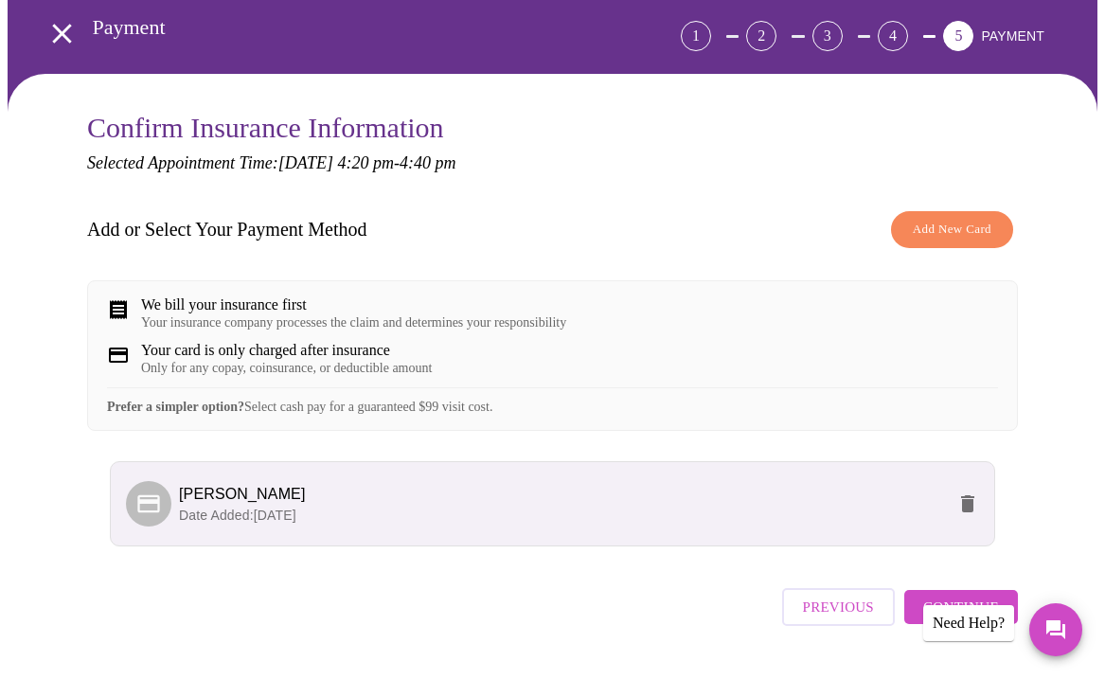
scroll to position [172, 0]
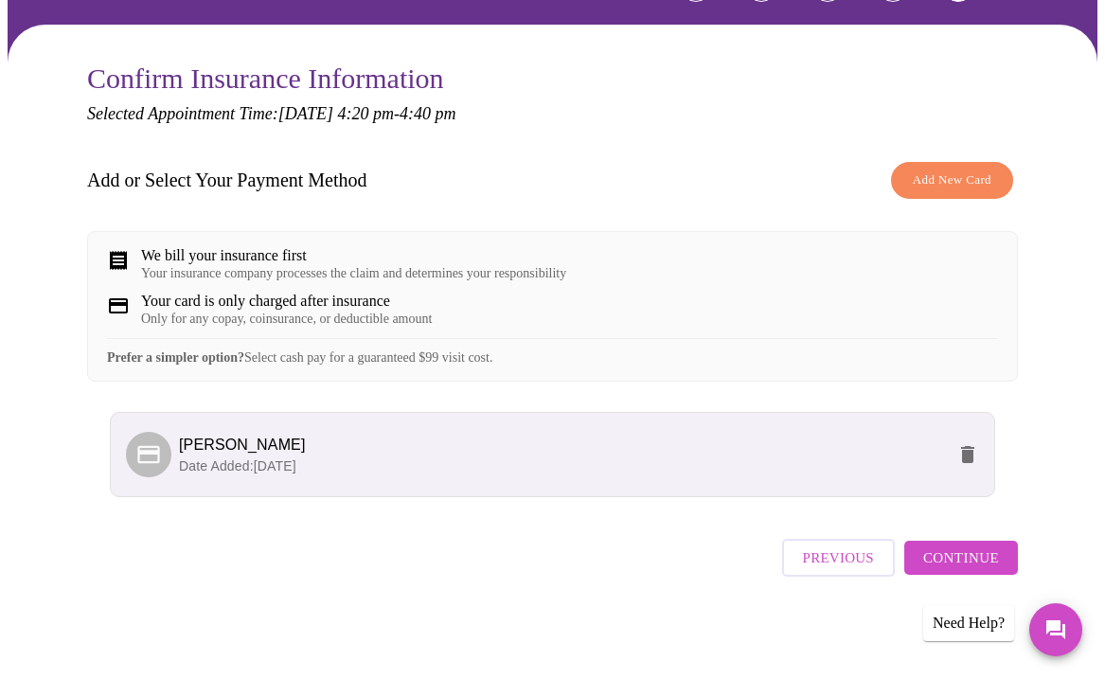
click at [966, 560] on span "Continue" at bounding box center [961, 557] width 76 height 25
